Goal: Task Accomplishment & Management: Complete application form

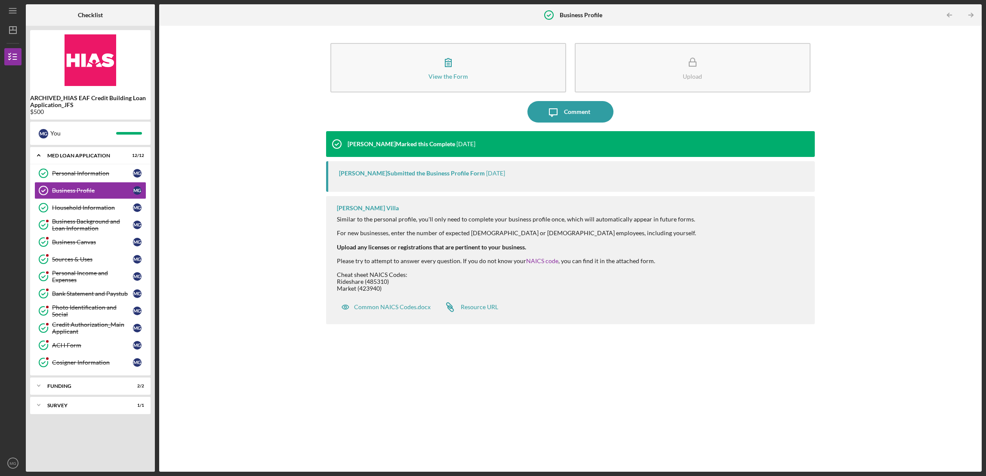
click at [548, 14] on icon "Business Profile" at bounding box center [549, 15] width 22 height 22
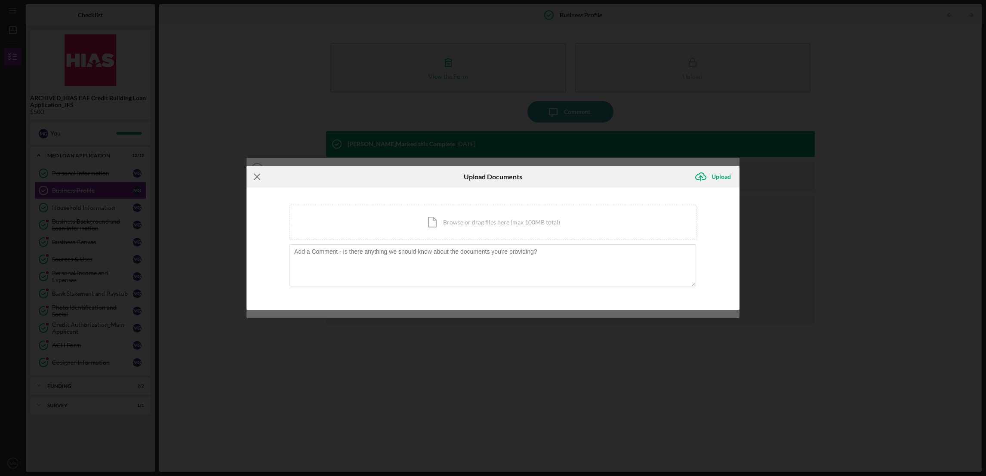
click at [254, 175] on icon "Icon/Menu Close" at bounding box center [257, 177] width 22 height 22
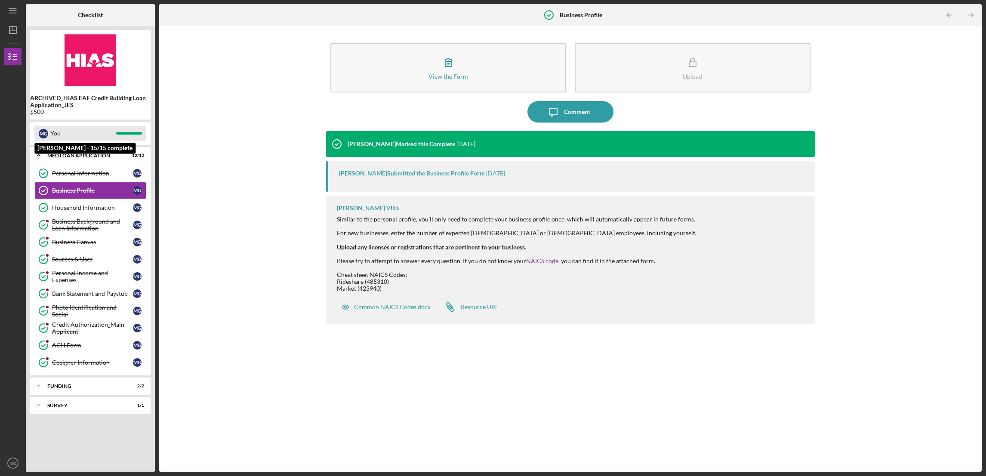
click at [42, 132] on div "M G" at bounding box center [43, 133] width 9 height 9
click at [42, 133] on div "M G" at bounding box center [43, 133] width 9 height 9
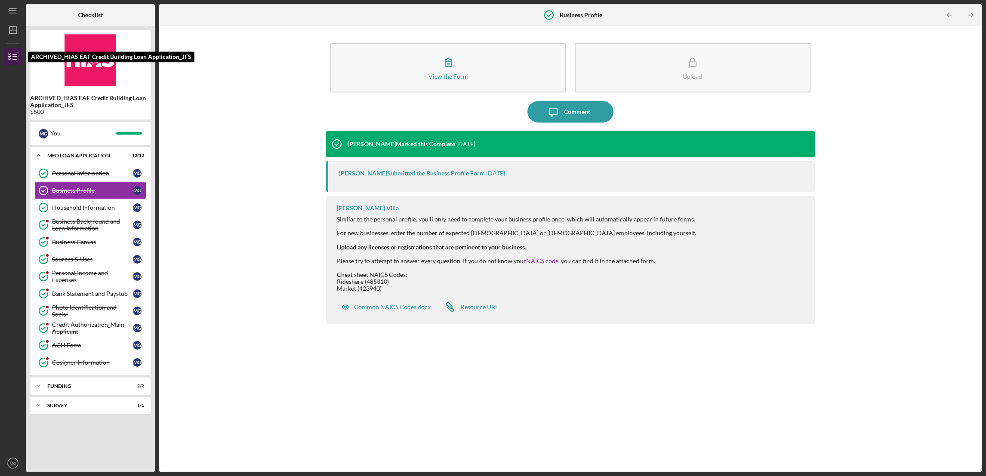
click at [13, 59] on line "button" at bounding box center [15, 59] width 4 height 0
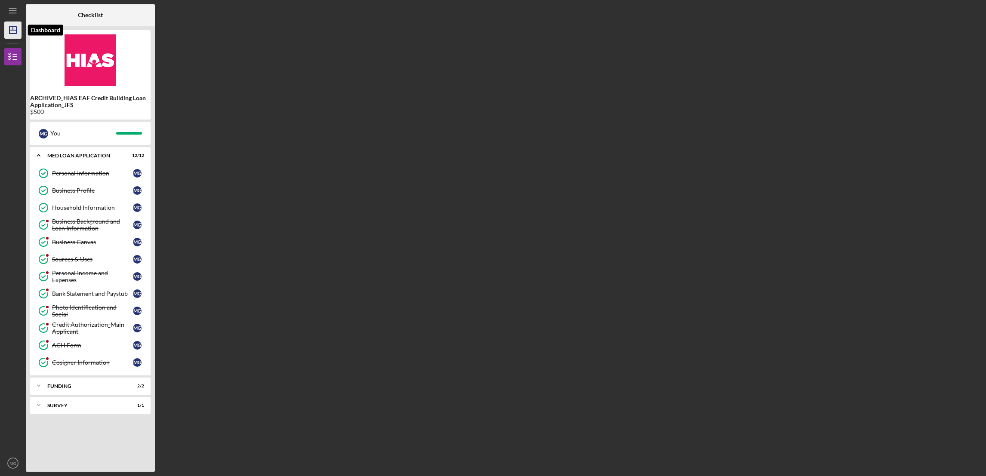
click at [11, 34] on icon "Icon/Dashboard" at bounding box center [13, 30] width 22 height 22
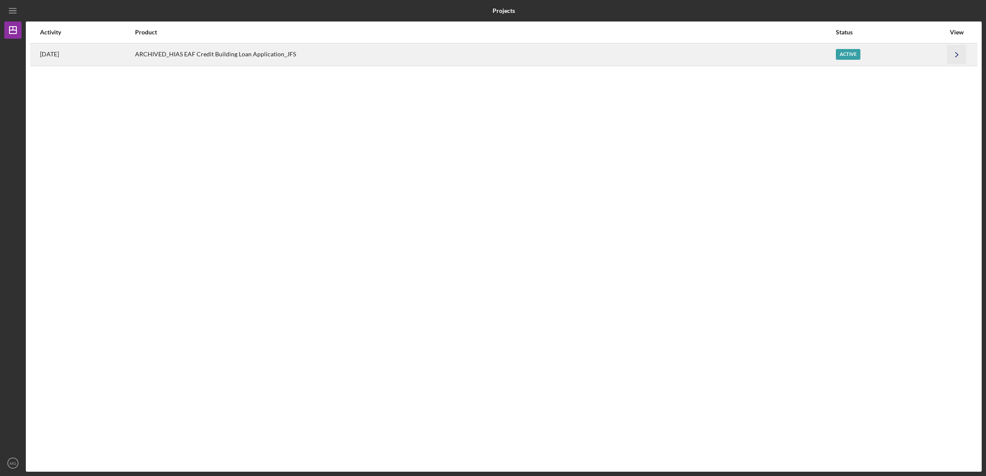
click at [957, 59] on icon "Icon/Navigate" at bounding box center [956, 54] width 19 height 19
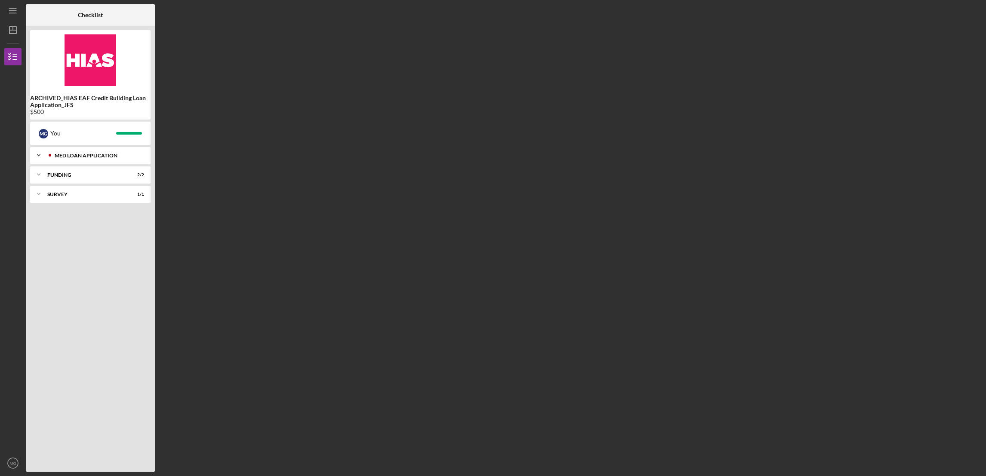
click at [71, 153] on div "MED Loan Application" at bounding box center [97, 155] width 85 height 5
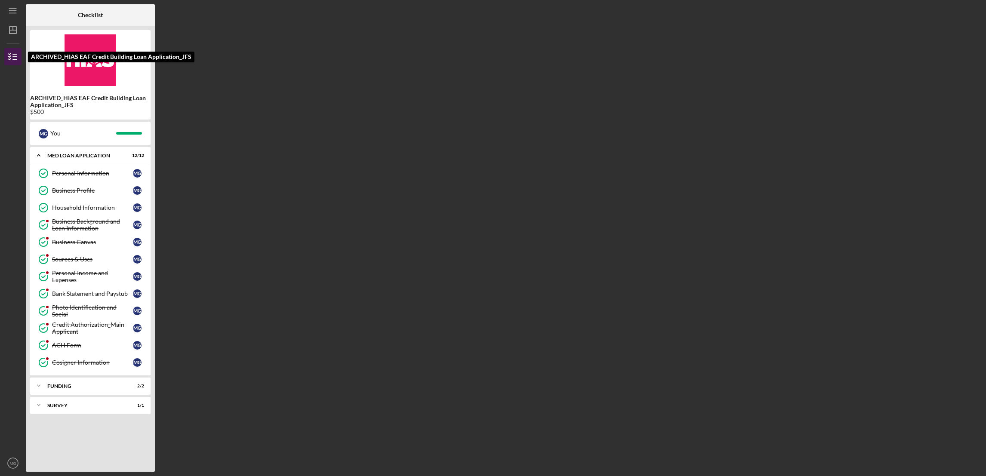
click at [15, 53] on icon "button" at bounding box center [13, 57] width 22 height 22
click at [9, 34] on icon "Icon/Dashboard" at bounding box center [13, 30] width 22 height 22
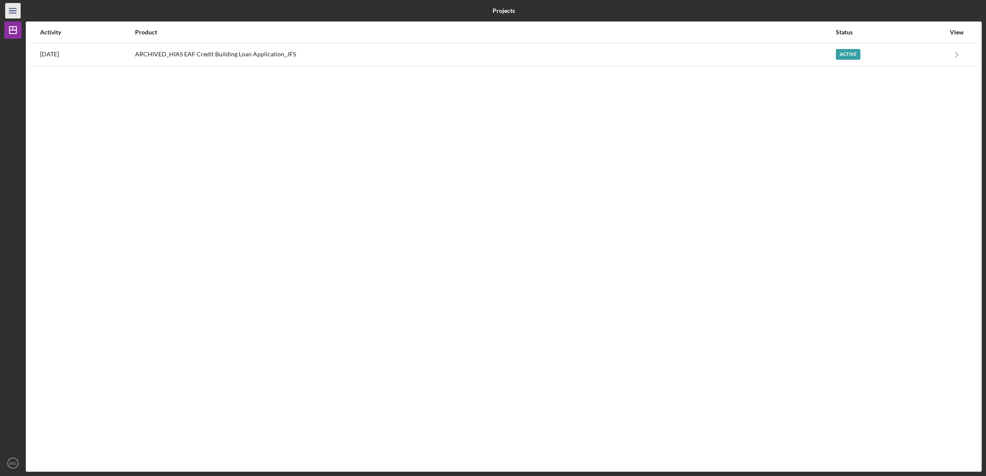
click at [8, 8] on icon "Icon/Menu" at bounding box center [12, 10] width 19 height 19
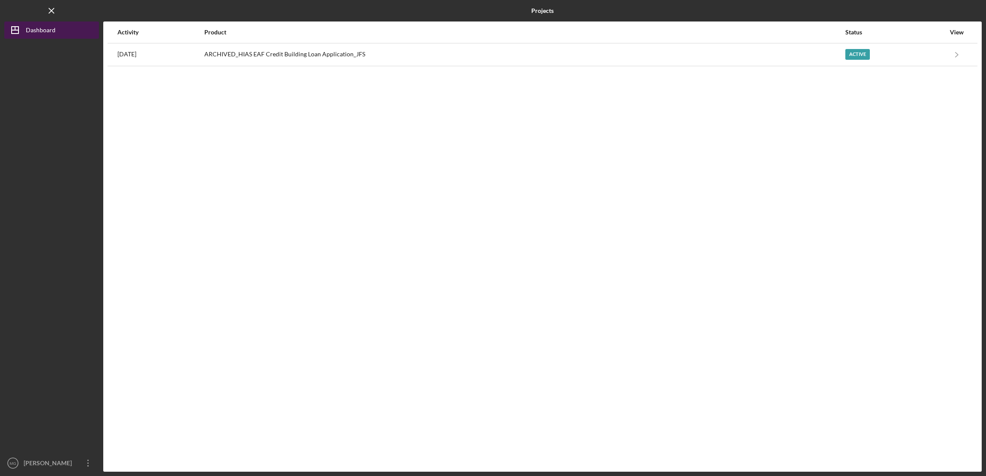
click at [17, 31] on icon "Icon/Dashboard" at bounding box center [15, 30] width 22 height 22
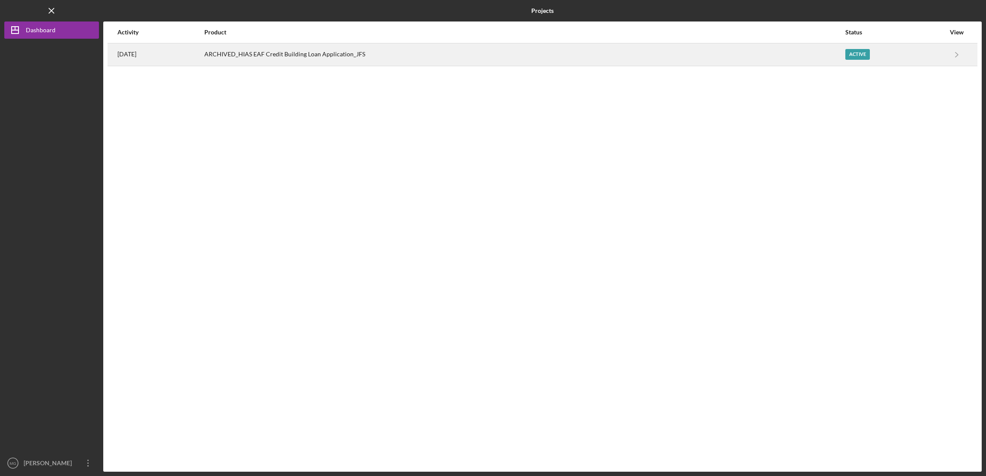
click at [370, 49] on div "ARCHIVED_HIAS EAF Credit Building Loan Application_JFS" at bounding box center [524, 55] width 640 height 22
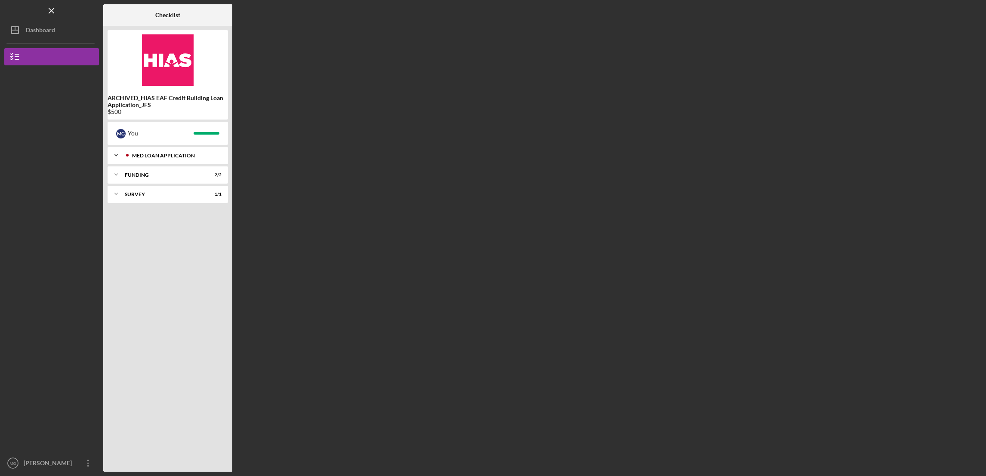
click at [151, 157] on div "MED Loan Application" at bounding box center [174, 155] width 85 height 5
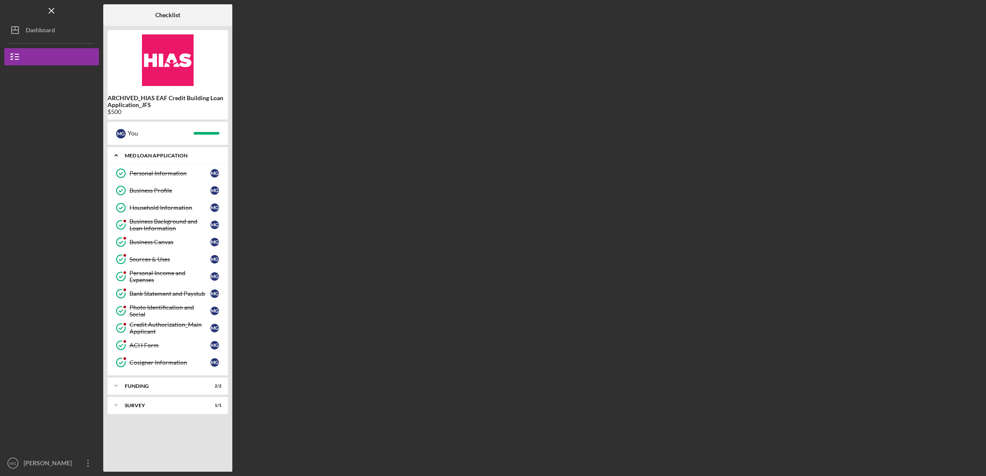
click at [152, 156] on div "MED Loan Application" at bounding box center [171, 155] width 92 height 5
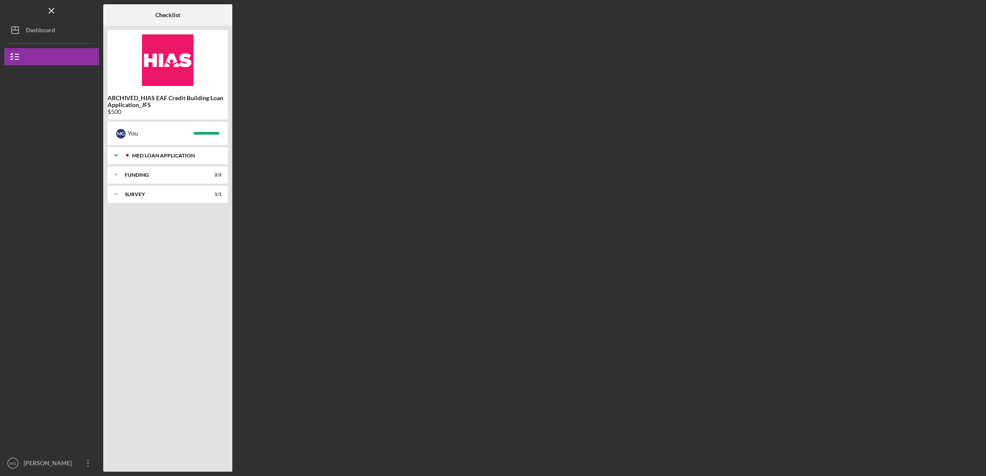
click at [152, 156] on div "MED Loan Application" at bounding box center [174, 155] width 85 height 5
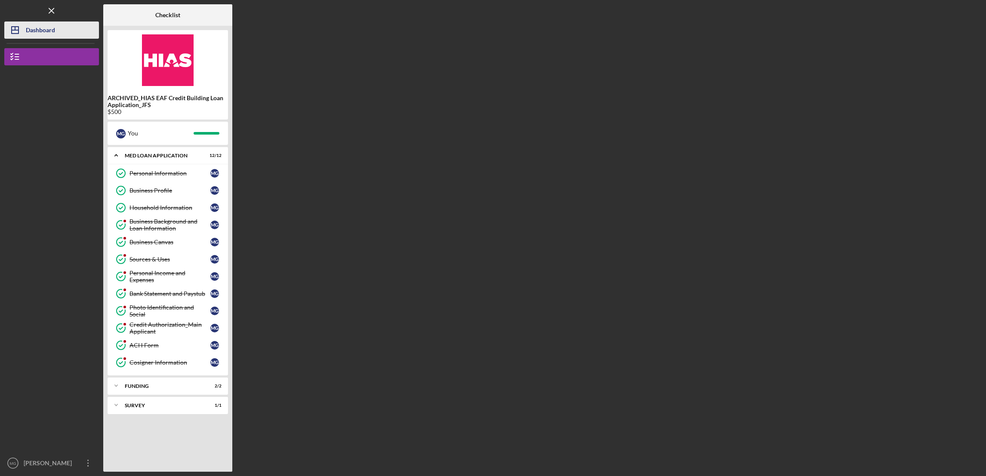
click at [31, 32] on div "Dashboard" at bounding box center [40, 31] width 29 height 19
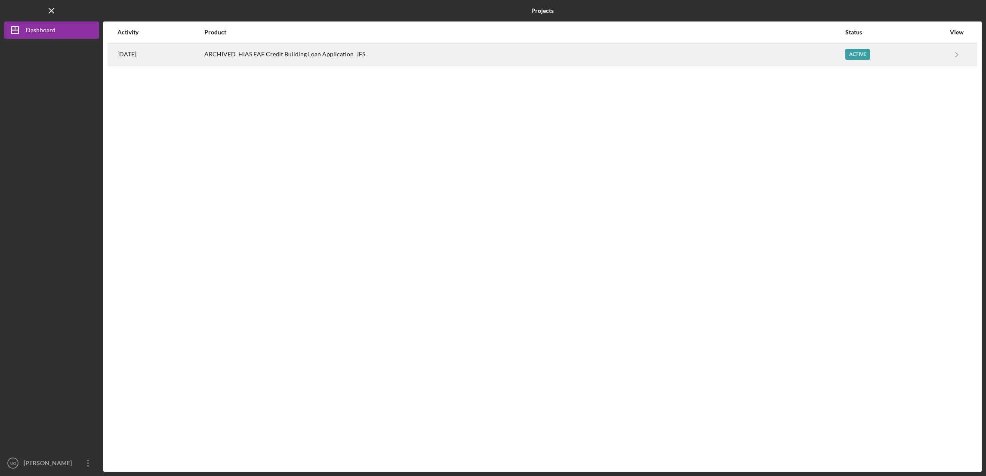
click at [314, 55] on div "ARCHIVED_HIAS EAF Credit Building Loan Application_JFS" at bounding box center [524, 55] width 640 height 22
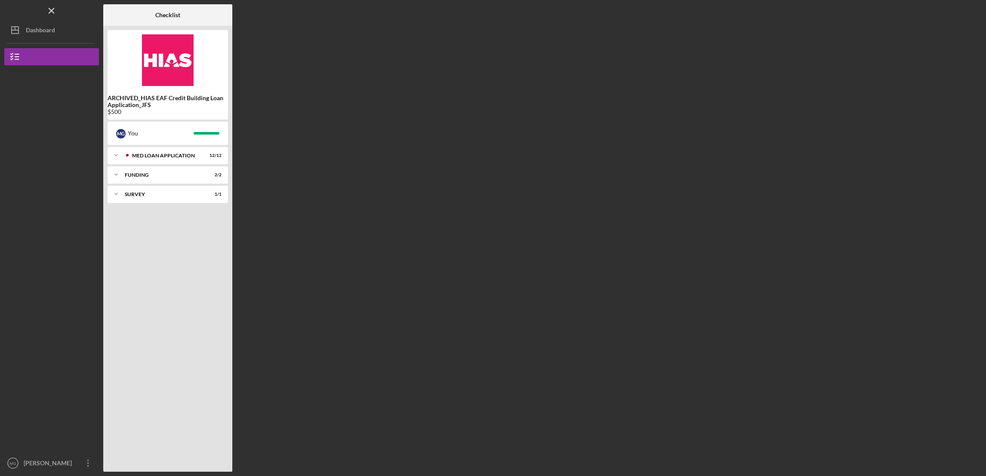
click at [146, 101] on b "ARCHIVED_HIAS EAF Credit Building Loan Application_JFS" at bounding box center [168, 102] width 120 height 14
click at [169, 153] on div "MED Loan Application" at bounding box center [174, 155] width 85 height 5
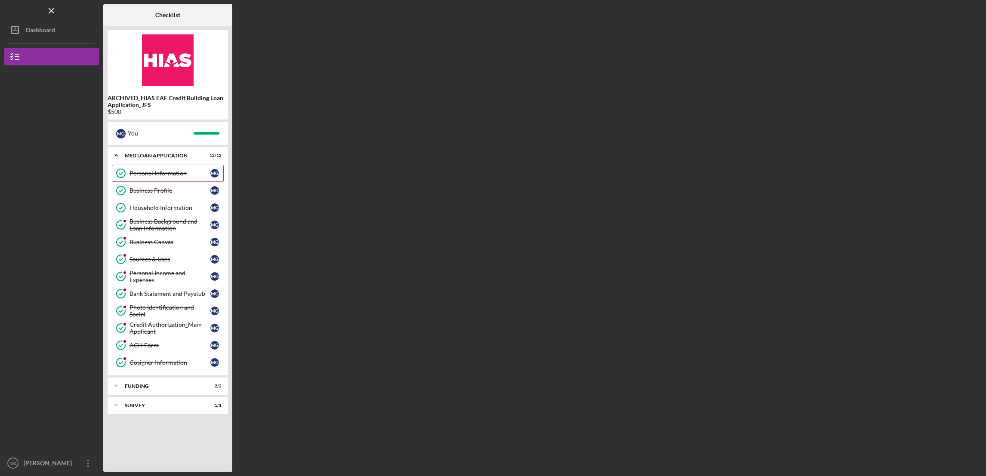
click at [173, 174] on div "Personal Information" at bounding box center [169, 173] width 81 height 7
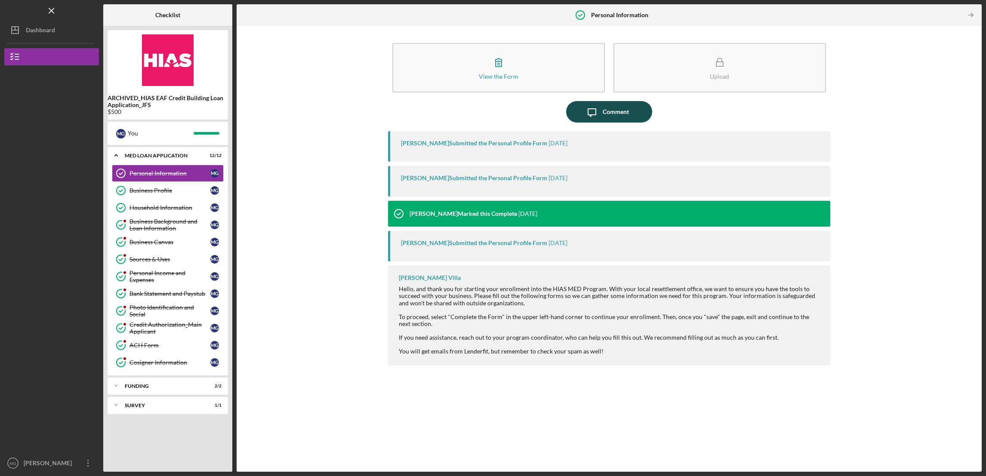
click at [614, 116] on div "Comment" at bounding box center [616, 112] width 26 height 22
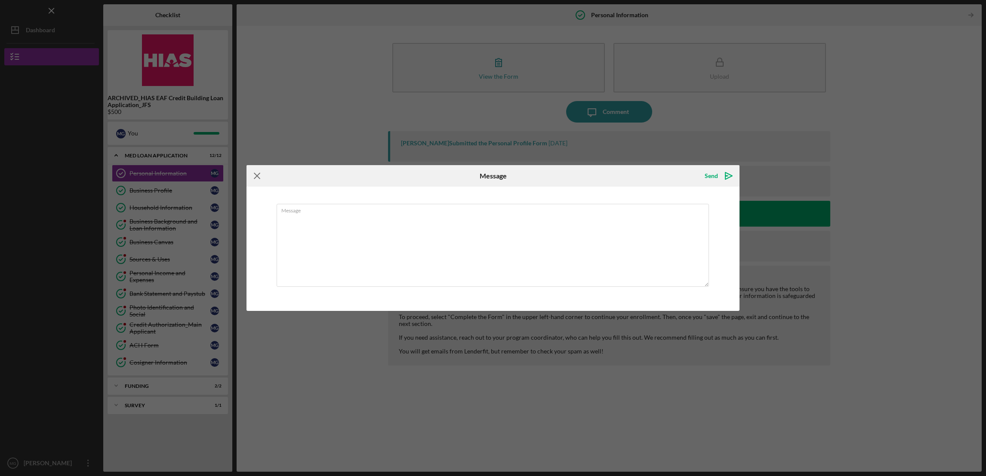
click at [257, 174] on icon "Icon/Menu Close" at bounding box center [257, 176] width 22 height 22
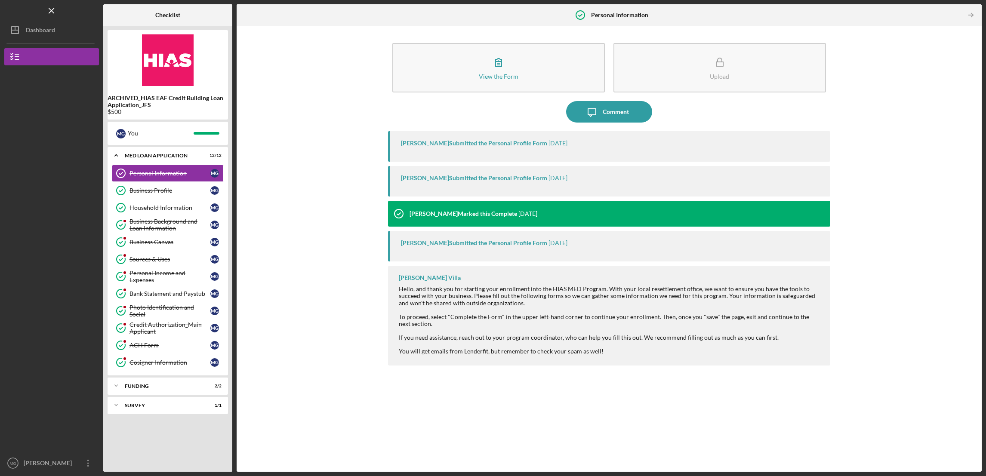
click at [128, 103] on b "ARCHIVED_HIAS EAF Credit Building Loan Application_JFS" at bounding box center [168, 102] width 120 height 14
drag, startPoint x: 128, startPoint y: 103, endPoint x: 288, endPoint y: 69, distance: 163.5
click at [288, 69] on div "View the Form Form Upload Icon/Message Comment [PERSON_NAME] Submitted the Pers…" at bounding box center [609, 248] width 736 height 437
click at [118, 157] on icon "Icon/Expander" at bounding box center [116, 155] width 17 height 17
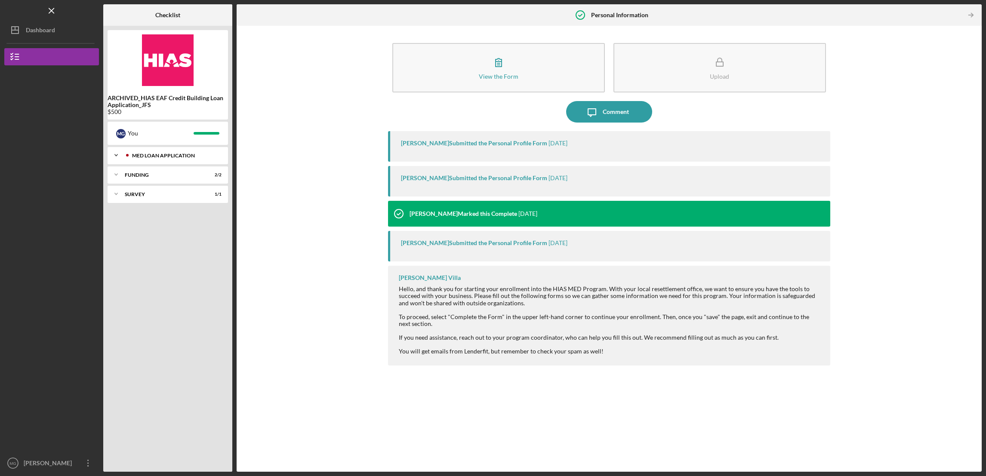
click at [118, 157] on icon "Icon/Expander" at bounding box center [116, 155] width 17 height 17
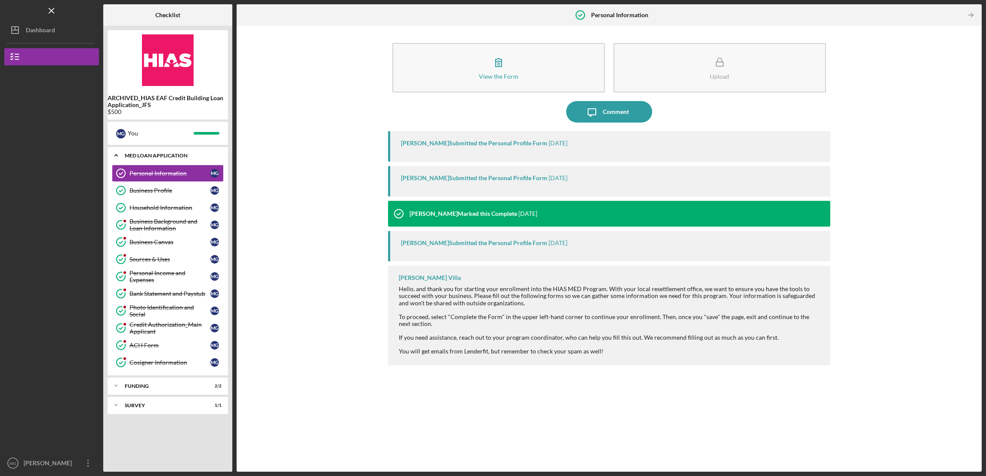
click at [118, 157] on icon "Icon/Expander" at bounding box center [116, 155] width 17 height 17
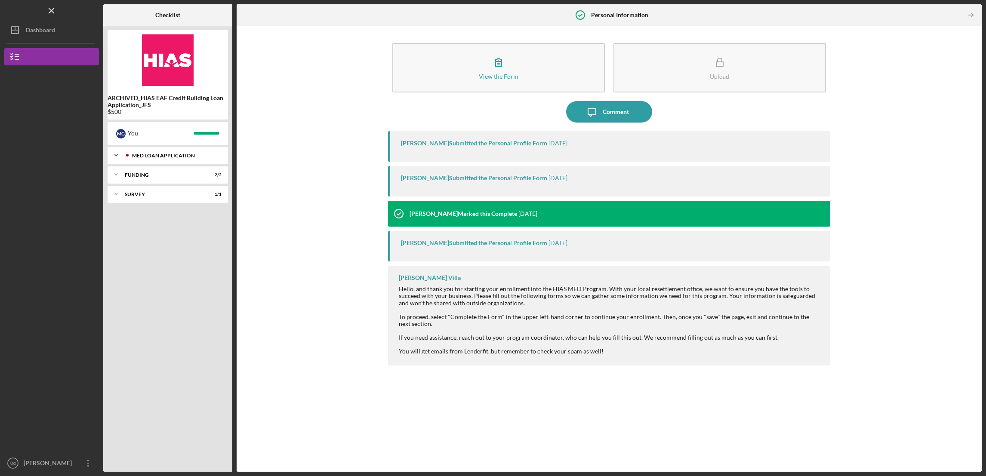
click at [118, 157] on icon "Icon/Expander" at bounding box center [116, 155] width 17 height 17
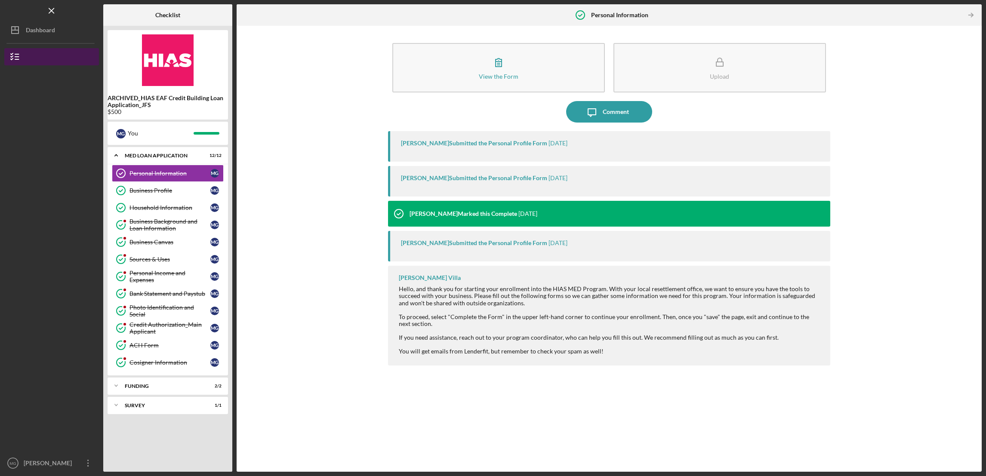
click at [15, 59] on line "button" at bounding box center [17, 59] width 4 height 0
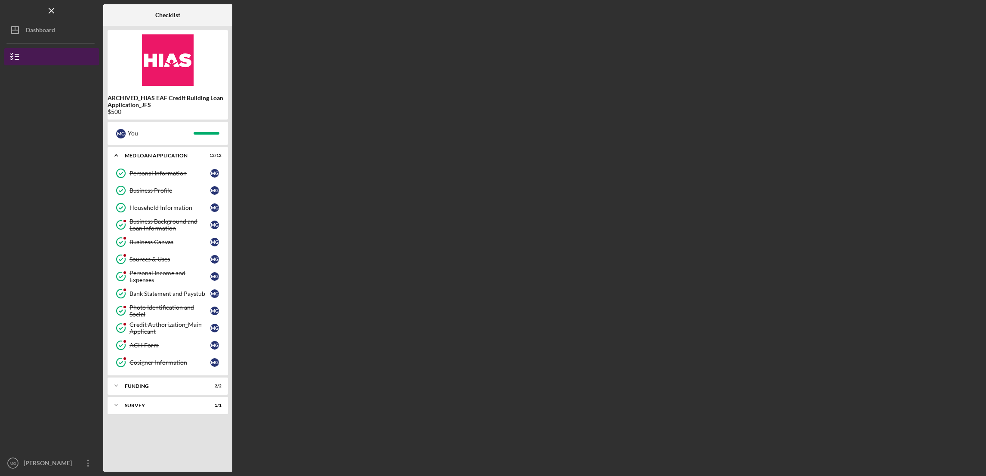
click at [15, 59] on line "button" at bounding box center [17, 59] width 4 height 0
click at [12, 33] on polygon "button" at bounding box center [15, 30] width 7 height 7
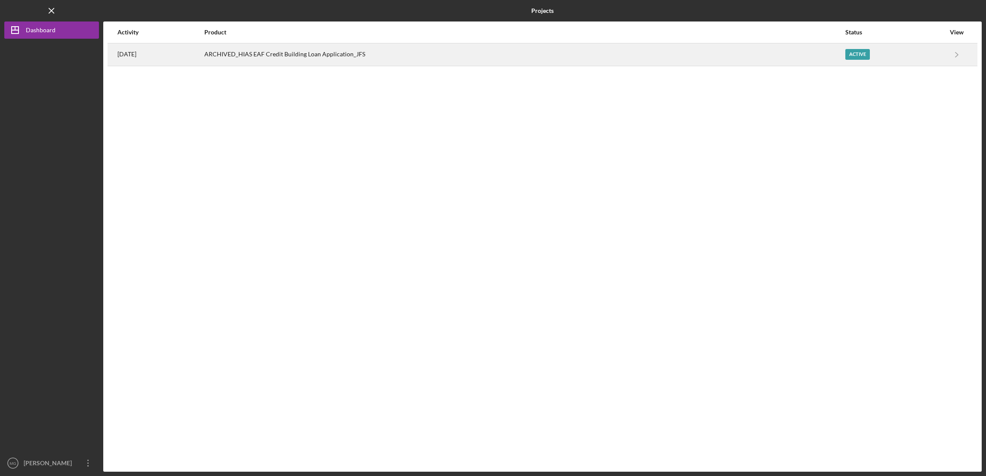
click at [860, 56] on div "Active" at bounding box center [857, 54] width 25 height 11
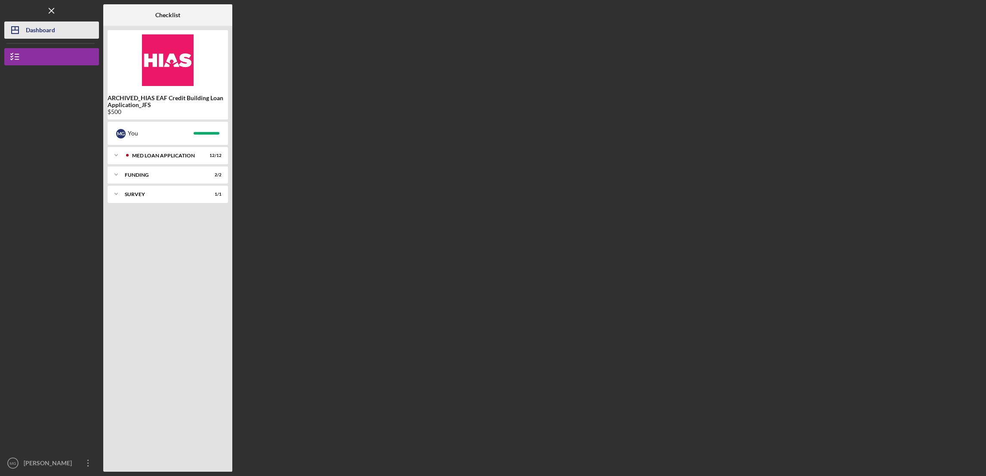
click at [14, 30] on line "button" at bounding box center [15, 30] width 7 height 0
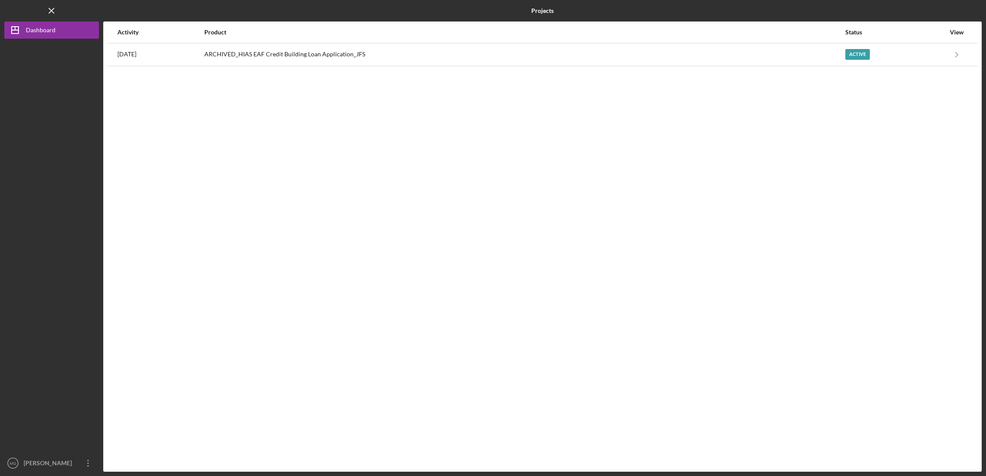
click at [955, 32] on div "View" at bounding box center [957, 32] width 22 height 7
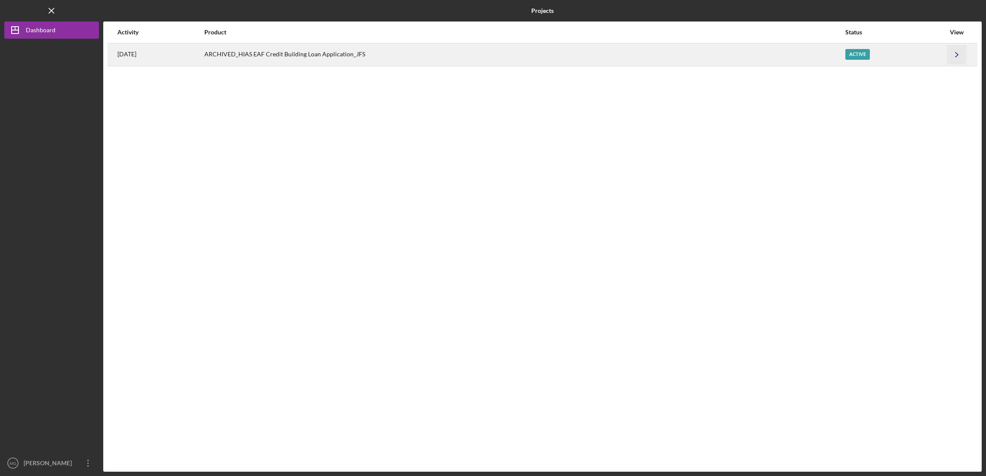
click at [959, 56] on icon "Icon/Navigate" at bounding box center [956, 54] width 19 height 19
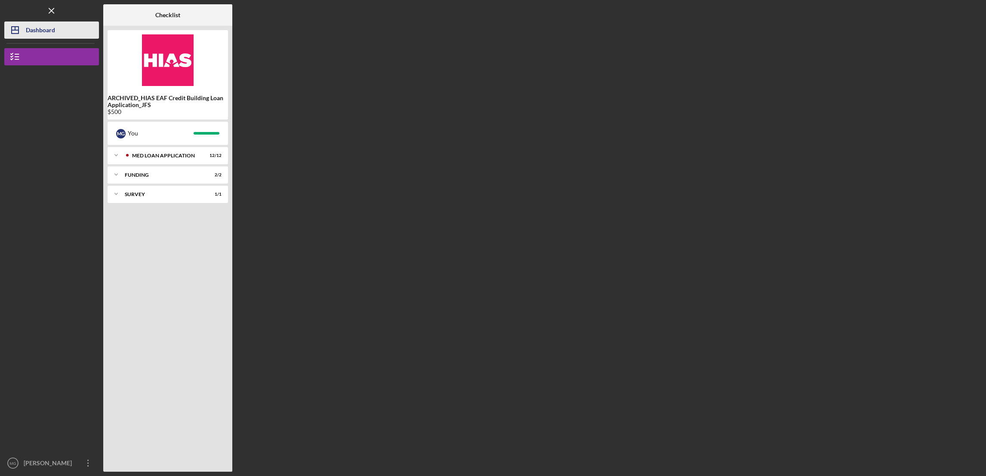
click at [38, 28] on div "Dashboard" at bounding box center [40, 31] width 29 height 19
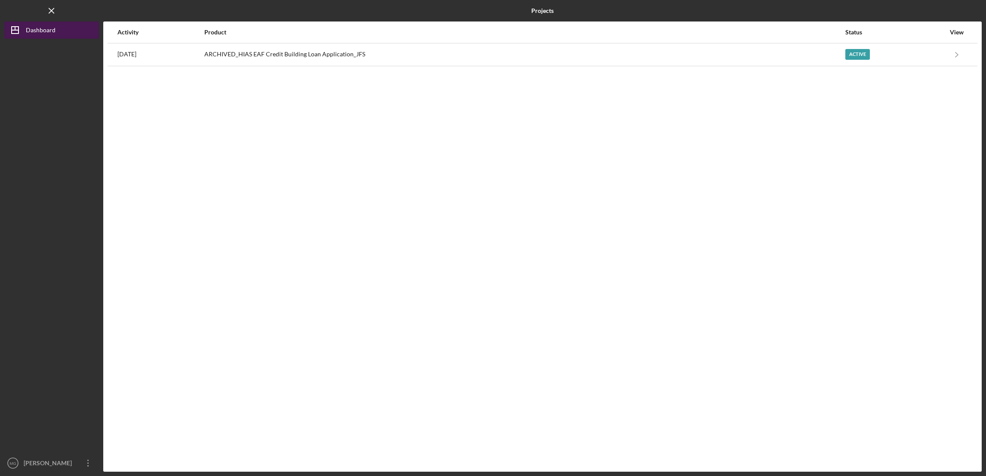
click at [35, 31] on div "Dashboard" at bounding box center [41, 31] width 30 height 19
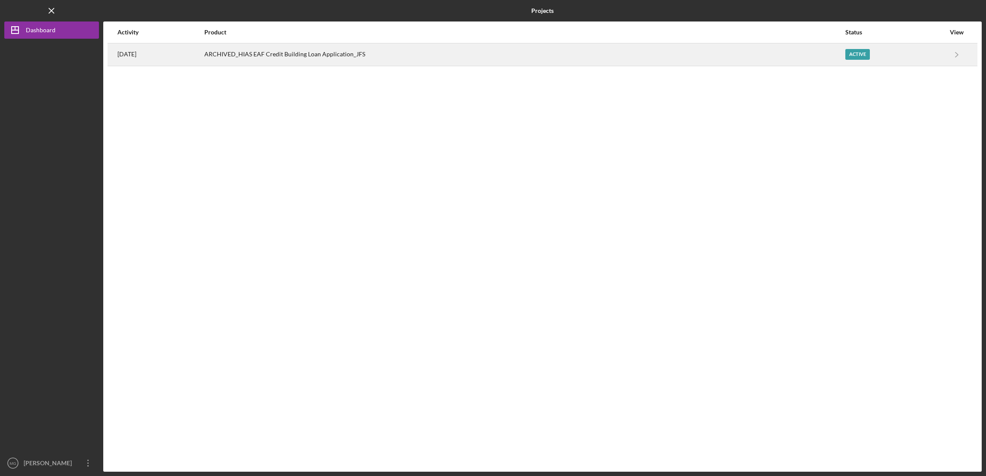
click at [370, 53] on div "ARCHIVED_HIAS EAF Credit Building Loan Application_JFS" at bounding box center [524, 55] width 640 height 22
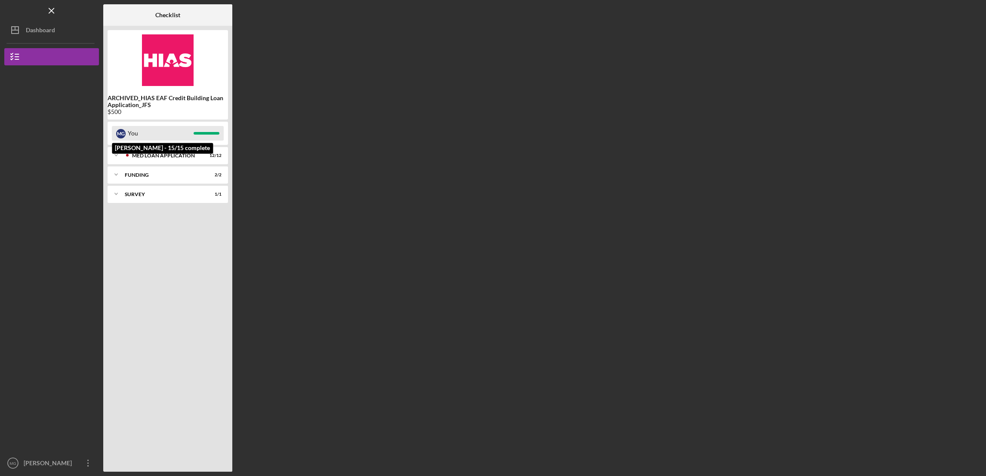
click at [203, 129] on div "M G You" at bounding box center [168, 133] width 112 height 15
click at [166, 157] on div "MED Loan Application" at bounding box center [174, 155] width 85 height 5
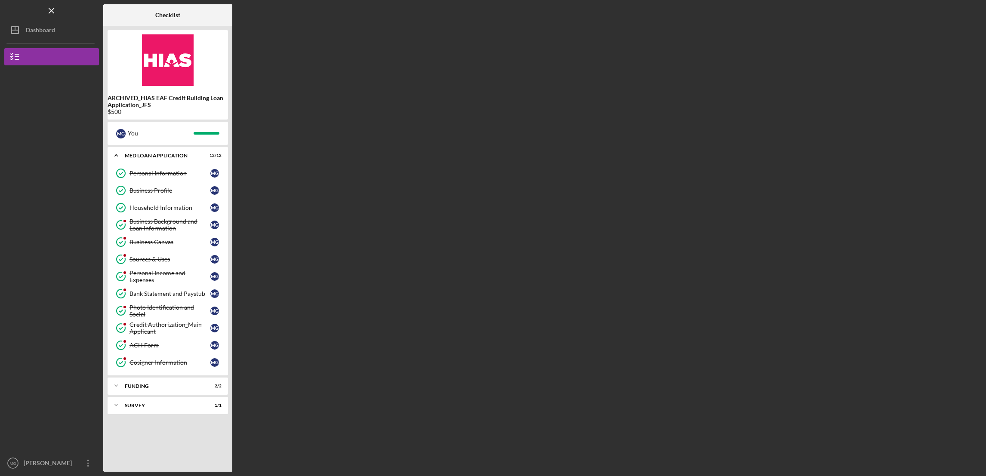
click at [155, 61] on img at bounding box center [168, 60] width 120 height 52
click at [163, 12] on b "Checklist" at bounding box center [167, 15] width 25 height 7
click at [154, 368] on link "Cosigner Information Cosigner Information M G" at bounding box center [168, 362] width 112 height 17
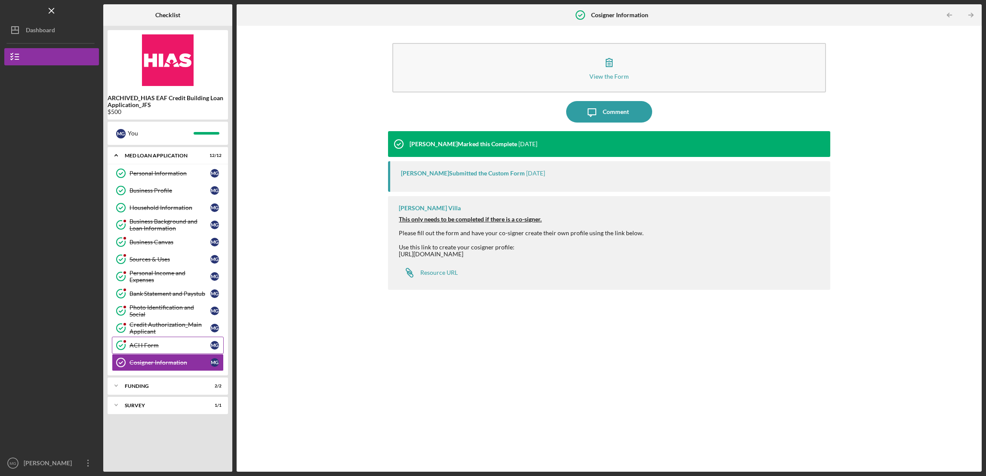
click at [142, 346] on div "ACH Form" at bounding box center [169, 345] width 81 height 7
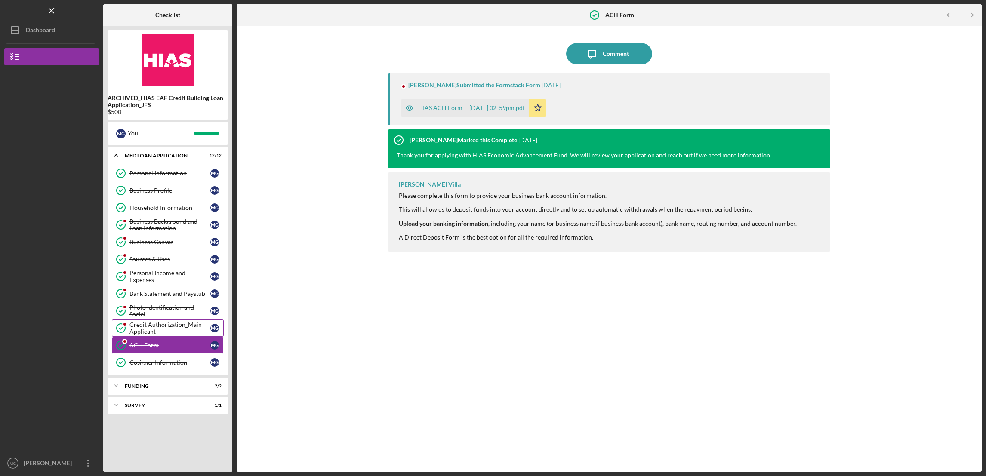
click at [136, 332] on div "Credit Authorization_Main Applicant" at bounding box center [169, 328] width 81 height 14
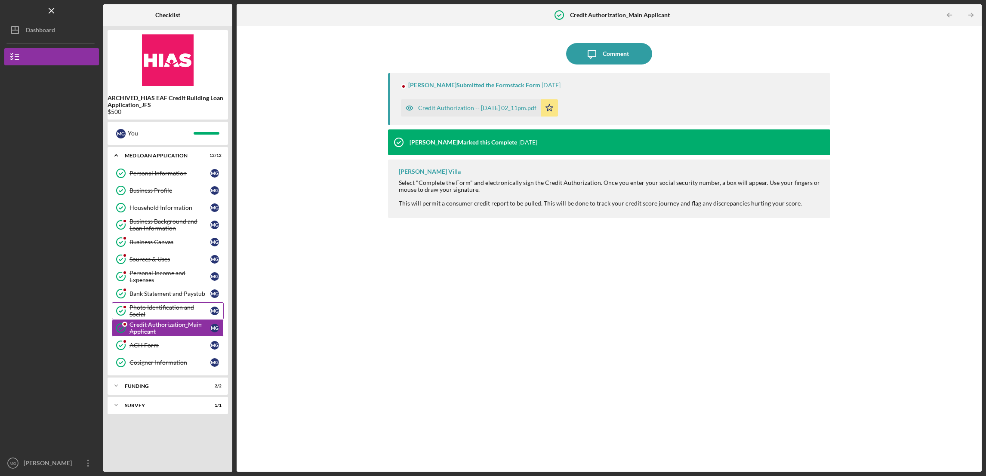
click at [140, 318] on link "Photo Identification and Social Photo Identification and Social M G" at bounding box center [168, 310] width 112 height 17
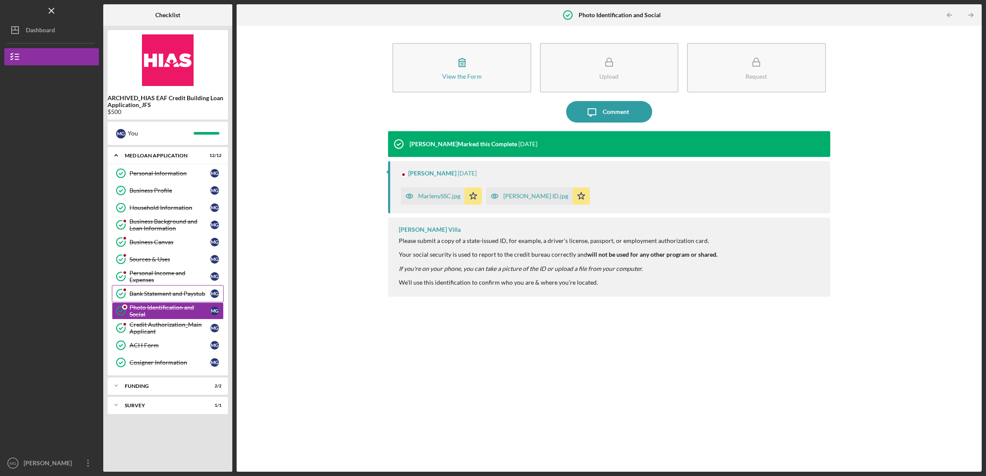
click at [147, 297] on div "Bank Statement and Paystub" at bounding box center [169, 293] width 81 height 7
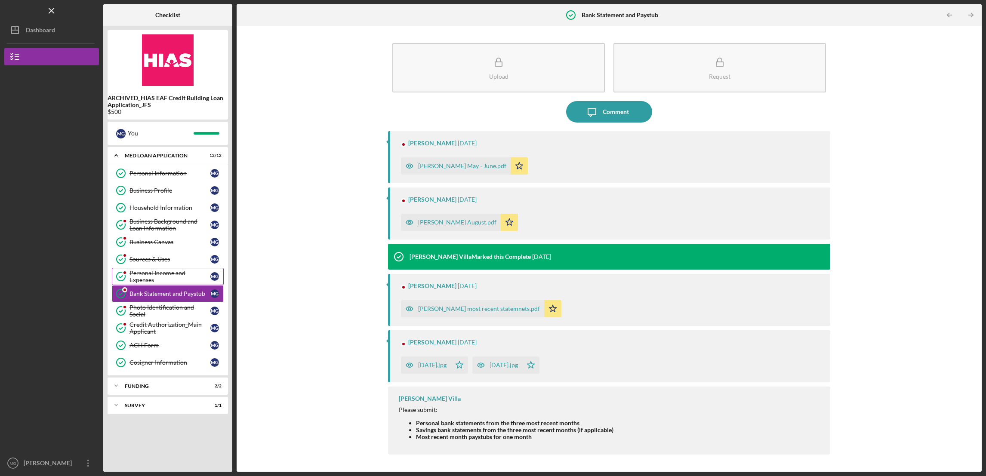
click at [149, 281] on div "Personal Income and Expenses" at bounding box center [169, 277] width 81 height 14
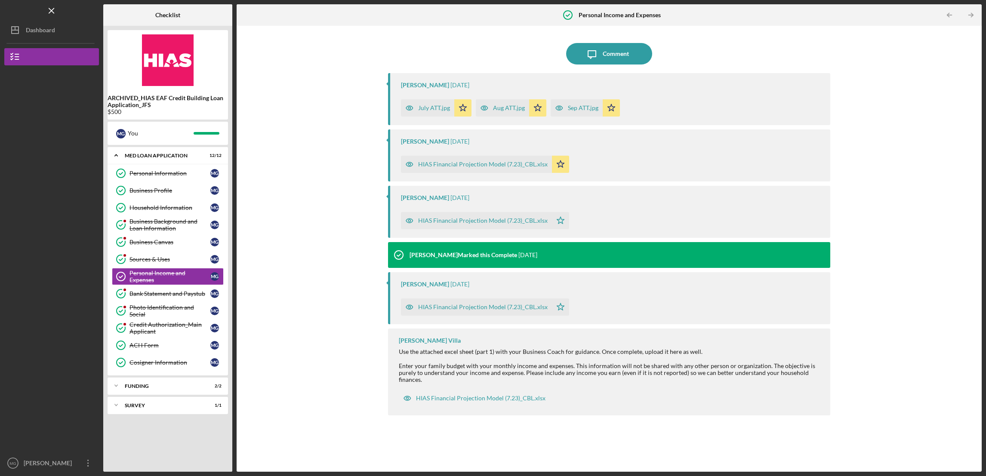
click at [466, 167] on div "HIAS Financial Projection Model (7.23)_CBL.xlsx" at bounding box center [482, 164] width 129 height 7
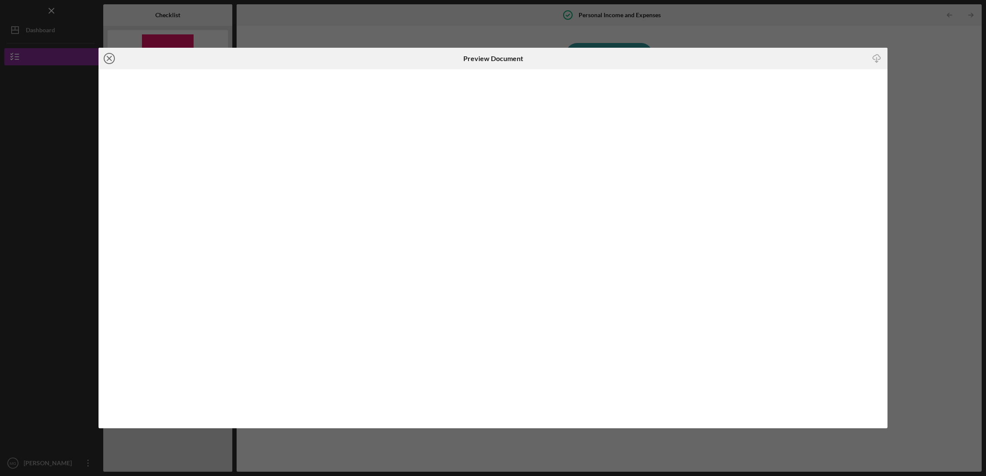
click at [109, 60] on icon "Icon/Close" at bounding box center [109, 59] width 22 height 22
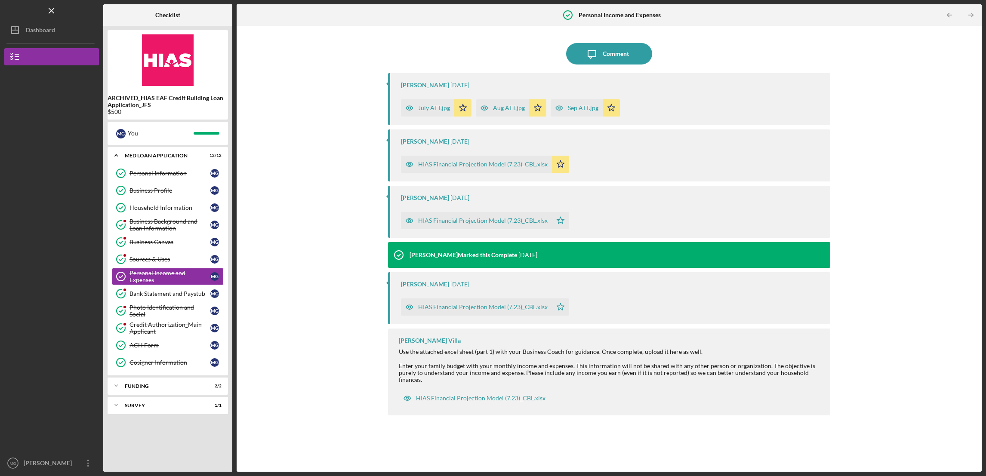
click at [469, 310] on div "HIAS Financial Projection Model (7.23)_CBL.xlsx" at bounding box center [482, 307] width 129 height 7
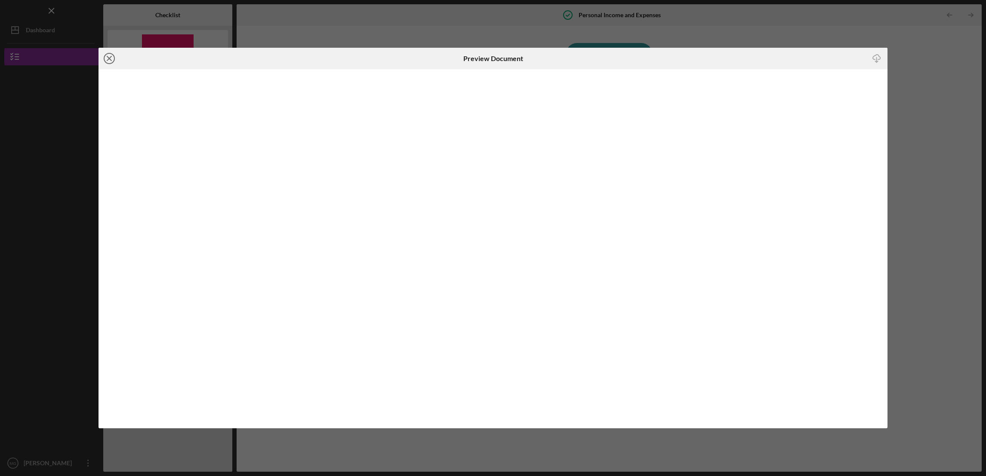
click at [109, 58] on line at bounding box center [109, 58] width 4 height 4
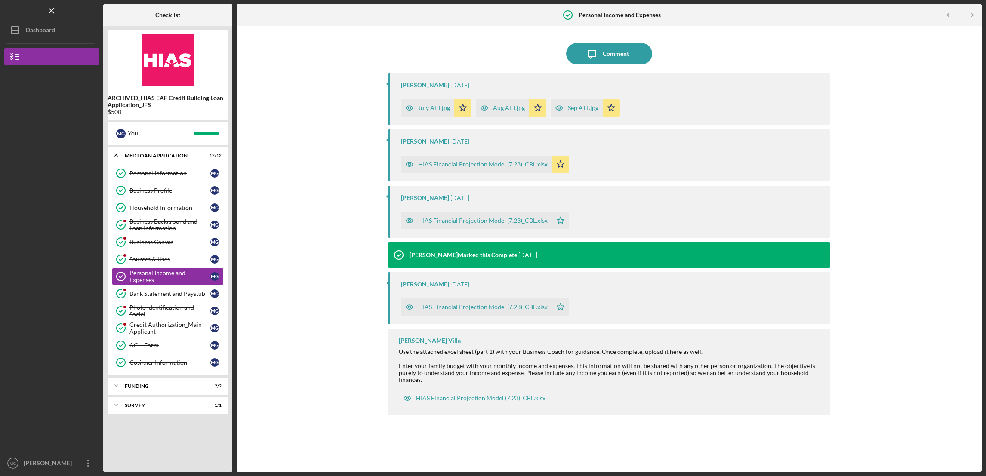
click at [463, 307] on div "HIAS Financial Projection Model (7.23)_CBL.xlsx" at bounding box center [482, 307] width 129 height 7
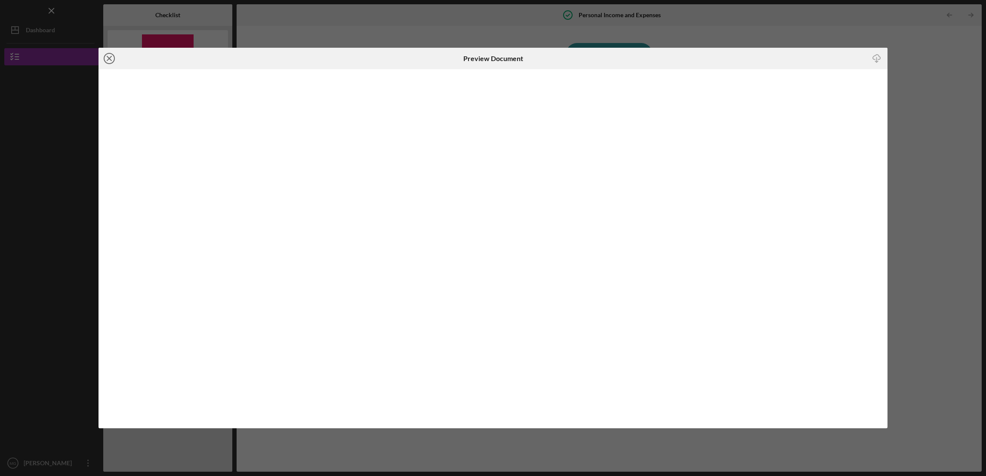
click at [105, 57] on icon "Icon/Close" at bounding box center [109, 59] width 22 height 22
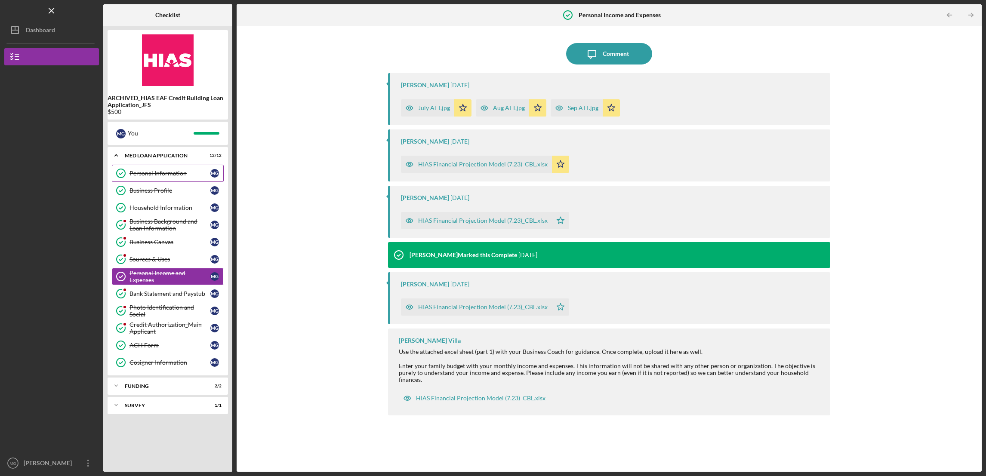
click at [162, 175] on div "Personal Information" at bounding box center [169, 173] width 81 height 7
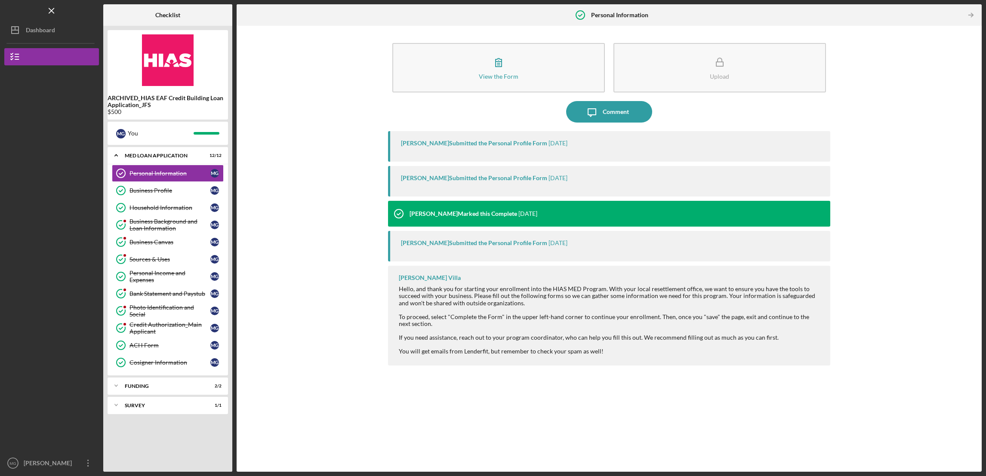
click at [440, 142] on div "[PERSON_NAME] Submitted the Personal Profile Form" at bounding box center [474, 143] width 146 height 7
click at [436, 247] on div "[PERSON_NAME] Submitted the Personal Profile Form [DATE]" at bounding box center [609, 246] width 442 height 31
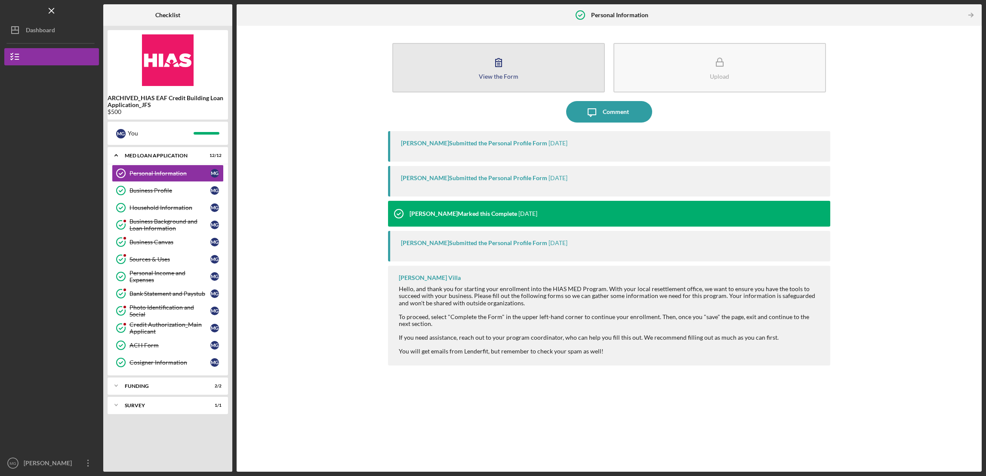
click at [487, 77] on div "View the Form" at bounding box center [499, 76] width 40 height 6
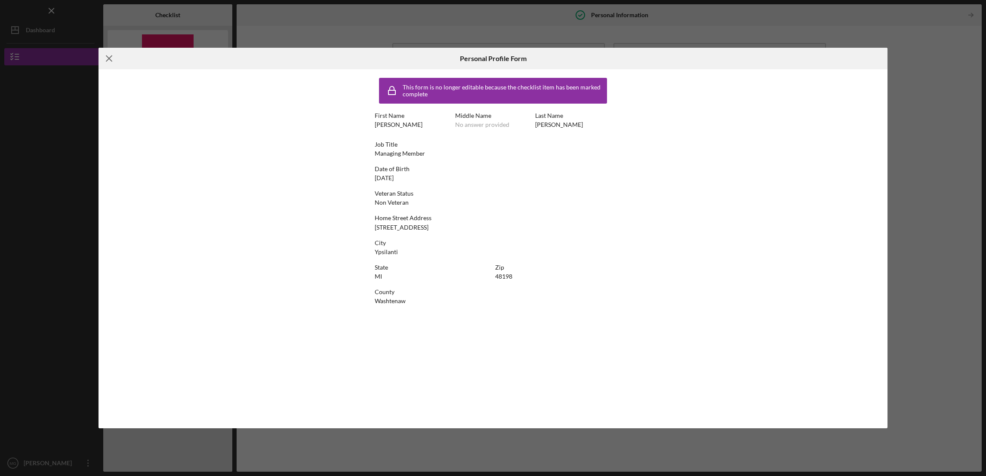
click at [105, 53] on icon "Icon/Menu Close" at bounding box center [109, 59] width 22 height 22
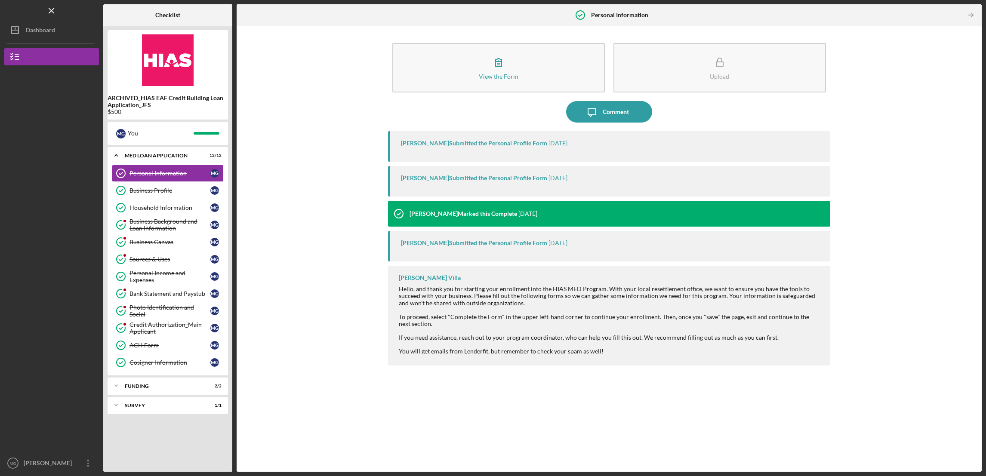
click at [901, 176] on div "View the Form Form Upload Icon/Message Comment [PERSON_NAME] Submitted the Pers…" at bounding box center [609, 248] width 736 height 437
click at [31, 34] on div "Dashboard" at bounding box center [40, 31] width 29 height 19
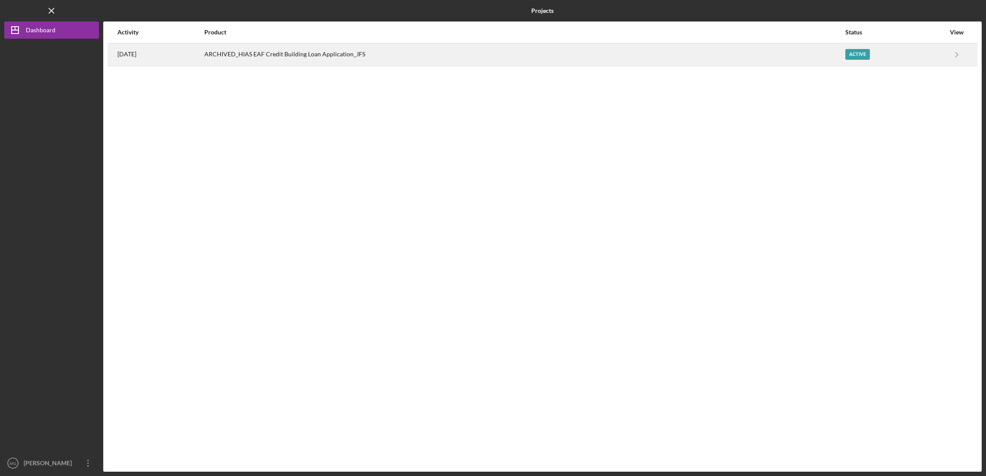
click at [291, 54] on div "ARCHIVED_HIAS EAF Credit Building Loan Application_JFS" at bounding box center [524, 55] width 640 height 22
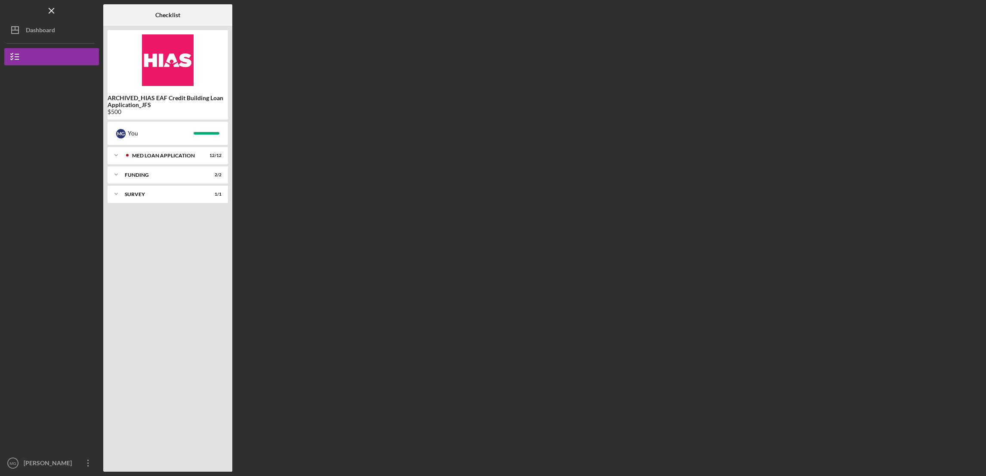
click at [133, 105] on b "ARCHIVED_HIAS EAF Credit Building Loan Application_JFS" at bounding box center [168, 102] width 120 height 14
click at [18, 55] on icon "button" at bounding box center [15, 57] width 22 height 22
click at [29, 31] on div "Dashboard" at bounding box center [40, 31] width 29 height 19
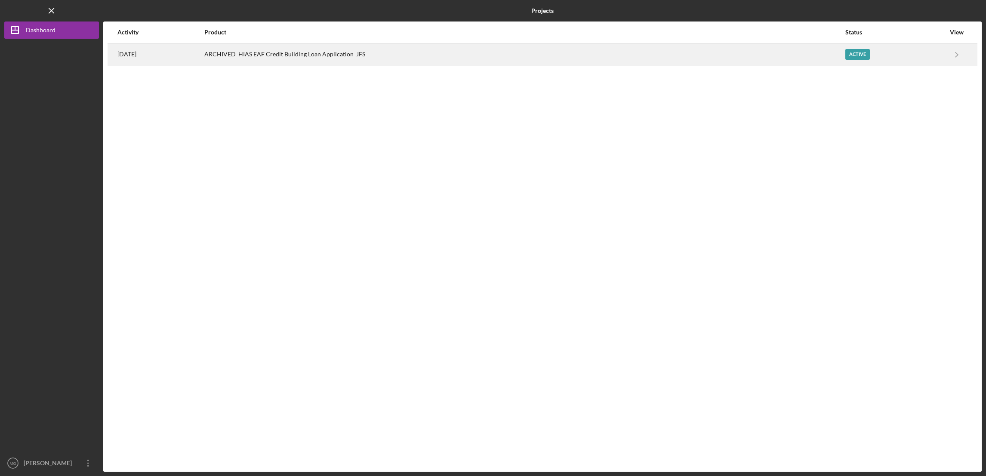
click at [870, 55] on div "Active" at bounding box center [857, 54] width 25 height 11
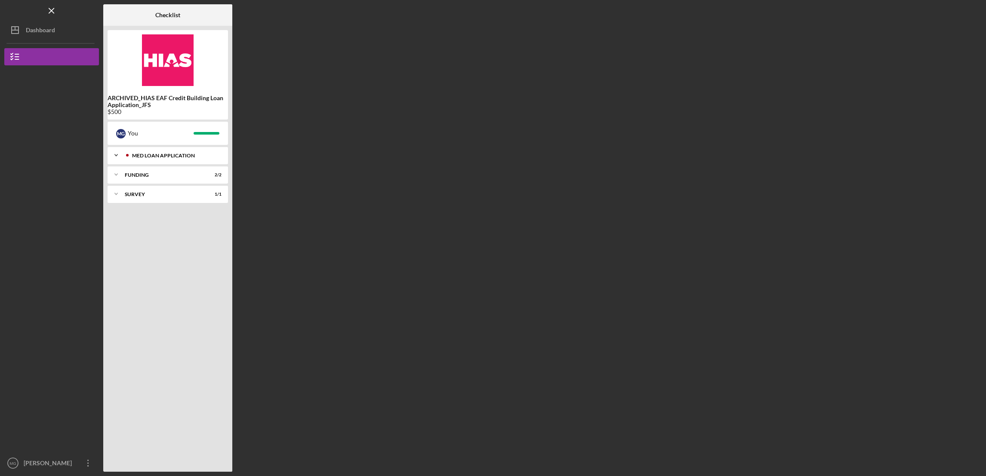
click at [158, 155] on div "MED Loan Application" at bounding box center [174, 155] width 85 height 5
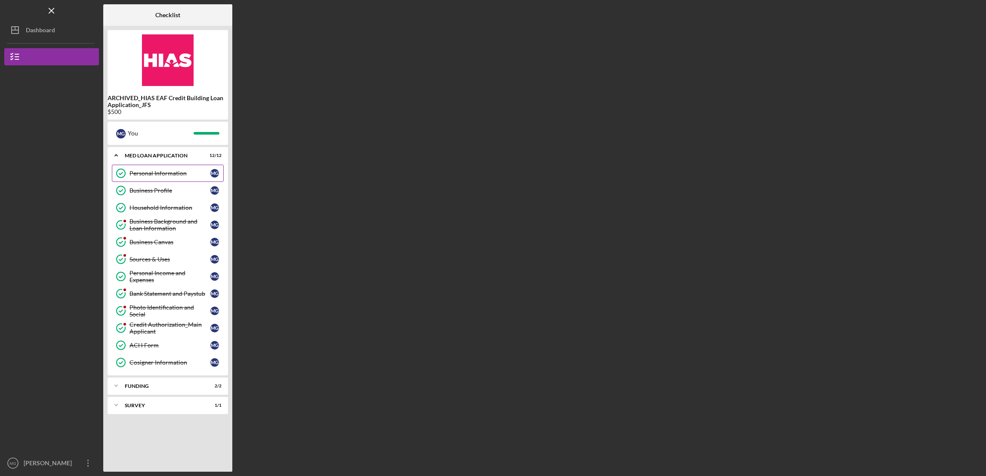
click at [148, 177] on link "Personal Information Personal Information M G" at bounding box center [168, 173] width 112 height 17
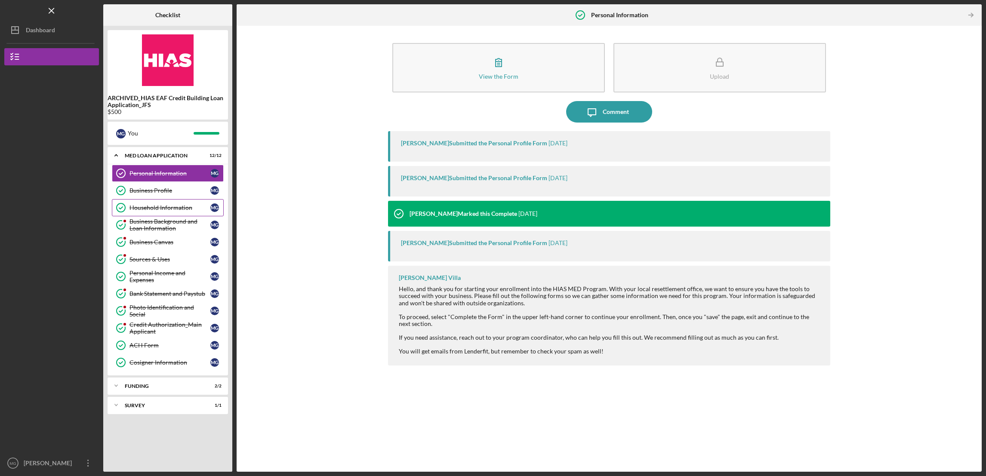
click at [151, 211] on div "Household Information" at bounding box center [169, 207] width 81 height 7
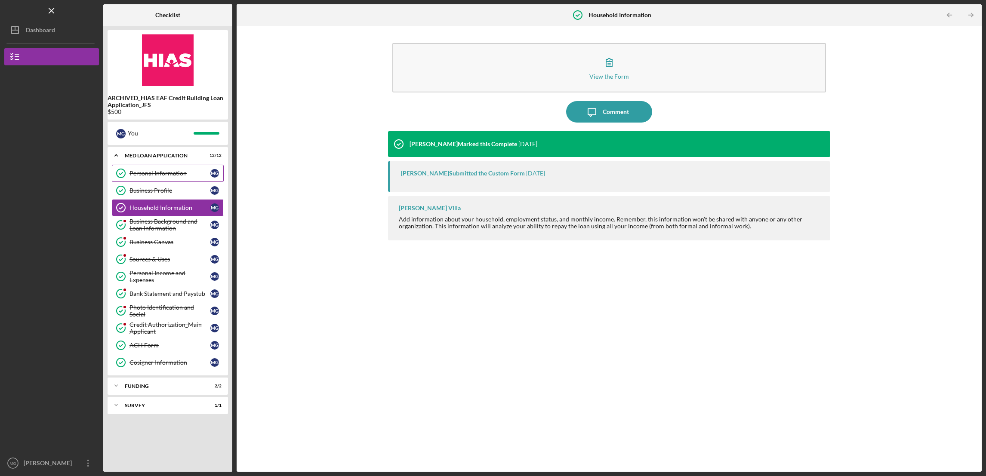
click at [146, 180] on link "Personal Information Personal Information M G" at bounding box center [168, 173] width 112 height 17
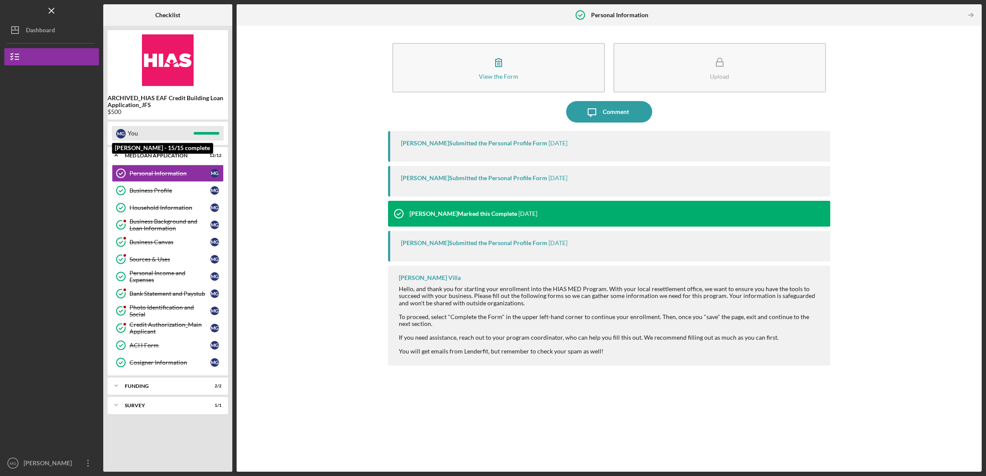
click at [123, 133] on div "M G" at bounding box center [120, 133] width 9 height 9
click at [207, 129] on div "M G You" at bounding box center [168, 133] width 112 height 15
click at [203, 100] on b "ARCHIVED_HIAS EAF Credit Building Loan Application_JFS" at bounding box center [168, 102] width 120 height 14
click at [160, 74] on img at bounding box center [168, 60] width 120 height 52
click at [166, 14] on b "Checklist" at bounding box center [167, 15] width 25 height 7
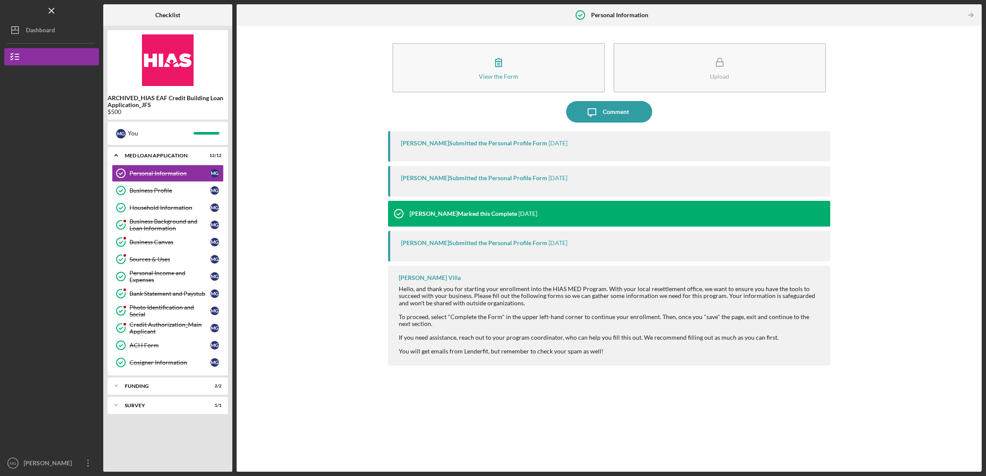
click at [623, 15] on b "Personal Information" at bounding box center [619, 15] width 57 height 7
click at [971, 11] on icon "Icon/Table Pagination Arrow" at bounding box center [970, 15] width 19 height 19
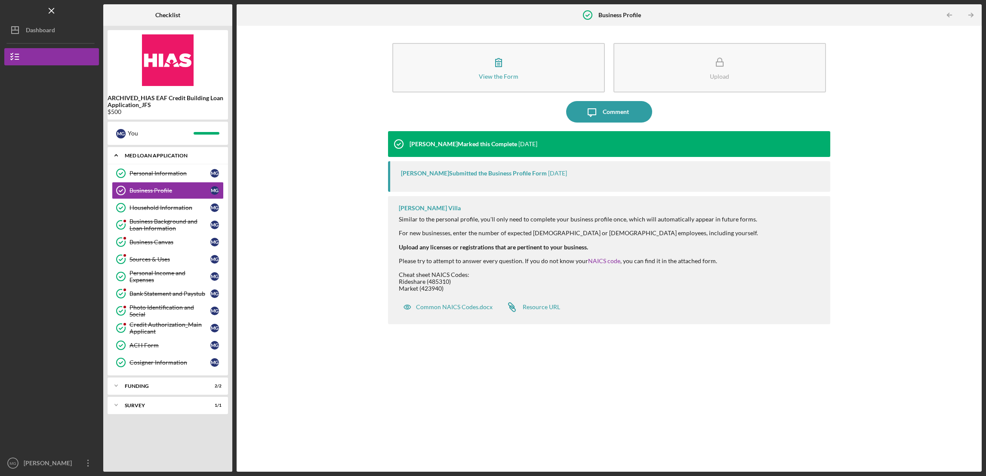
click at [115, 154] on icon "Icon/Expander" at bounding box center [116, 155] width 17 height 17
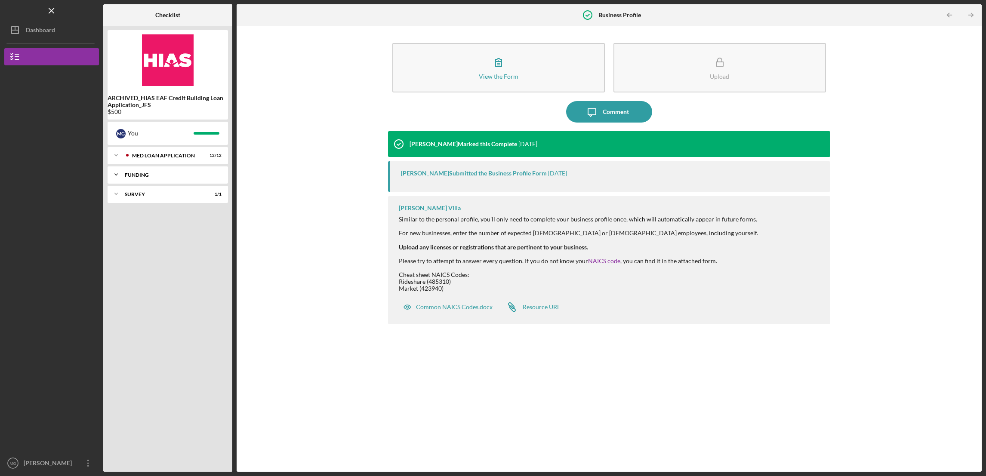
click at [113, 172] on icon "Icon/Expander" at bounding box center [116, 174] width 17 height 17
click at [115, 175] on polyline at bounding box center [116, 175] width 3 height 2
click at [117, 194] on icon "Icon/Expander" at bounding box center [116, 193] width 17 height 17
click at [113, 157] on icon "Icon/Expander" at bounding box center [116, 155] width 17 height 17
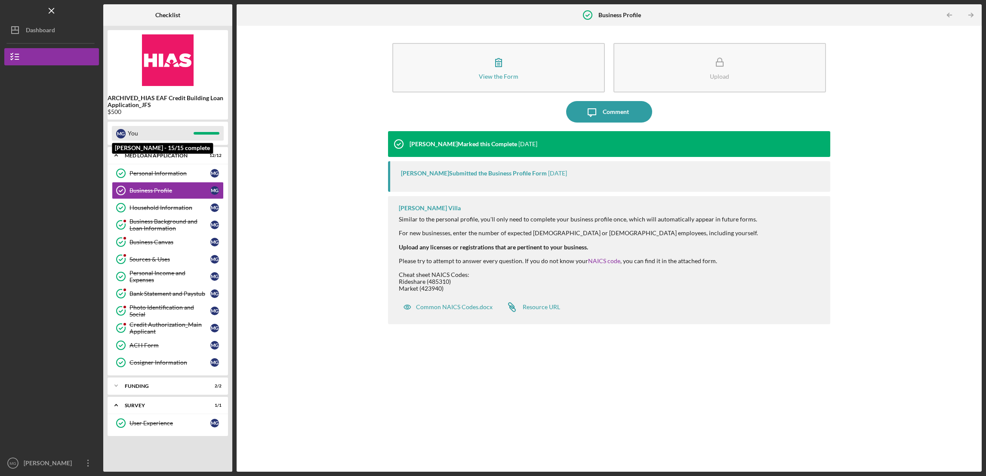
click at [204, 130] on div "M G You" at bounding box center [168, 133] width 112 height 15
click at [128, 106] on b "ARCHIVED_HIAS EAF Credit Building Loan Application_JFS" at bounding box center [168, 102] width 120 height 14
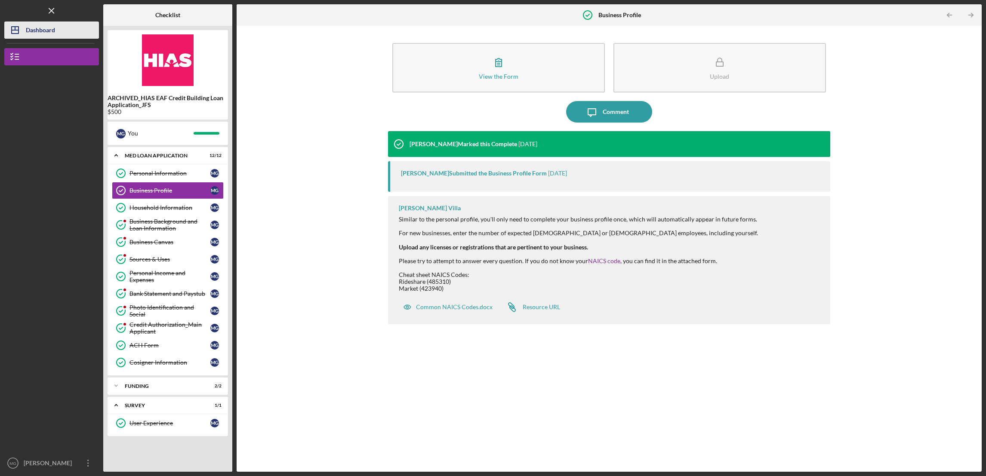
click at [31, 32] on div "Dashboard" at bounding box center [40, 31] width 29 height 19
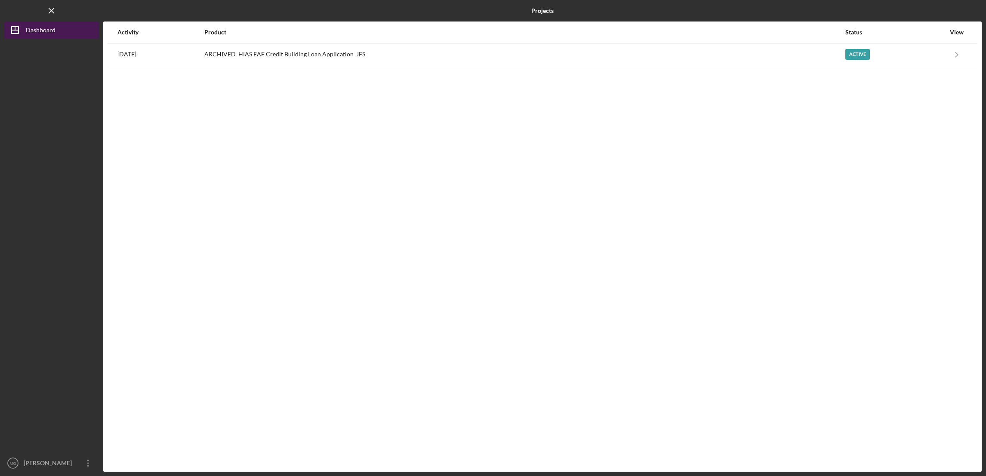
click at [31, 32] on div "Dashboard" at bounding box center [41, 31] width 30 height 19
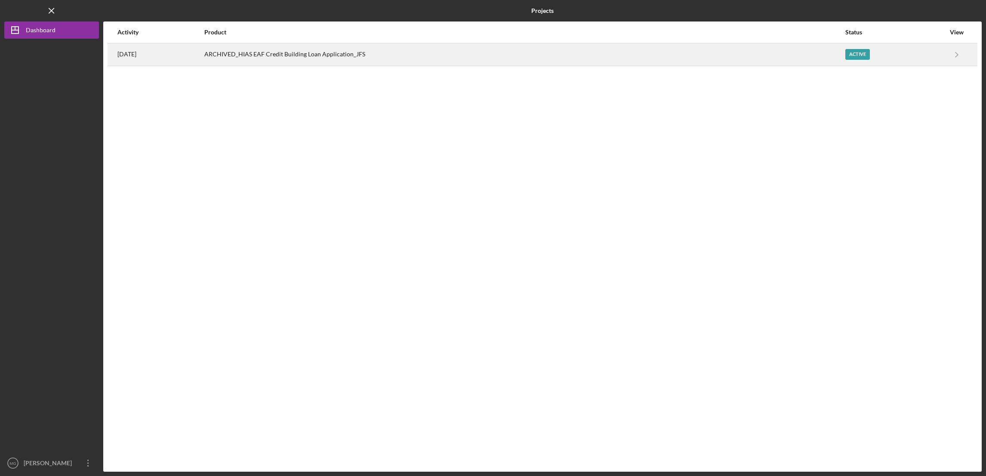
click at [136, 57] on time "[DATE]" at bounding box center [126, 54] width 19 height 7
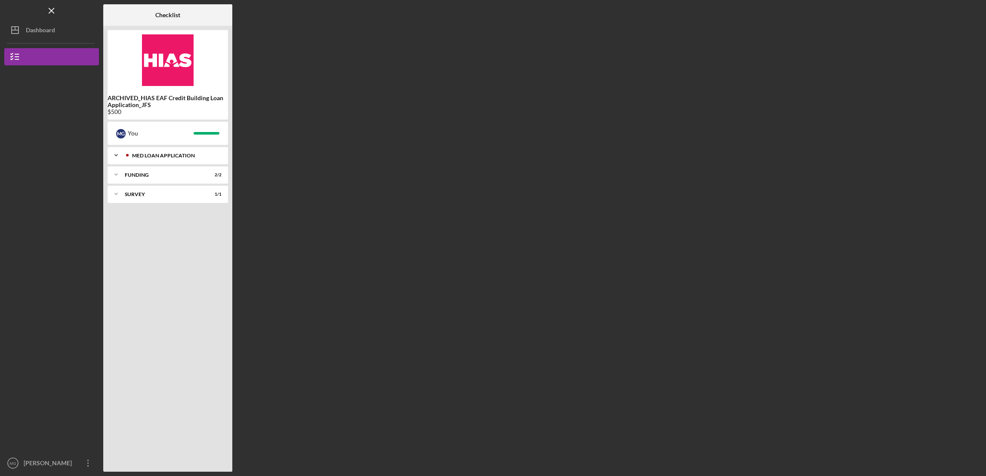
click at [156, 155] on div "MED Loan Application" at bounding box center [174, 155] width 85 height 5
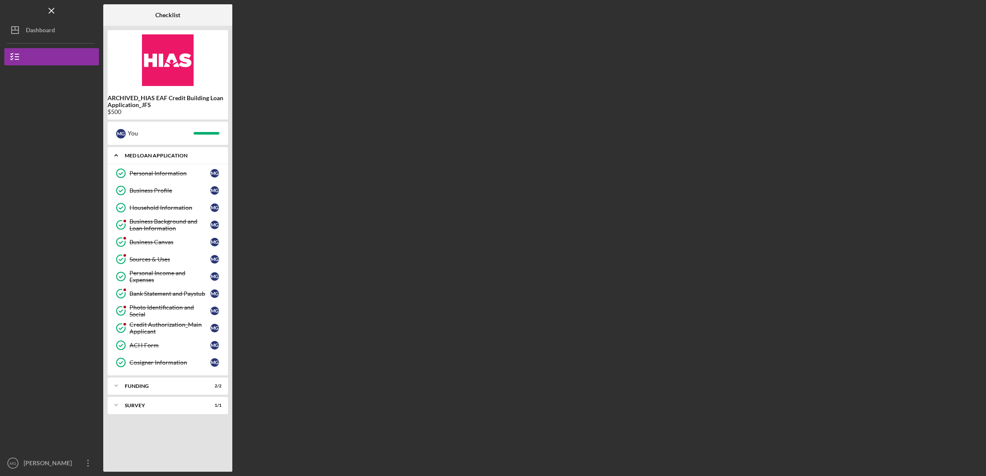
click at [155, 155] on div "MED Loan Application" at bounding box center [171, 155] width 92 height 5
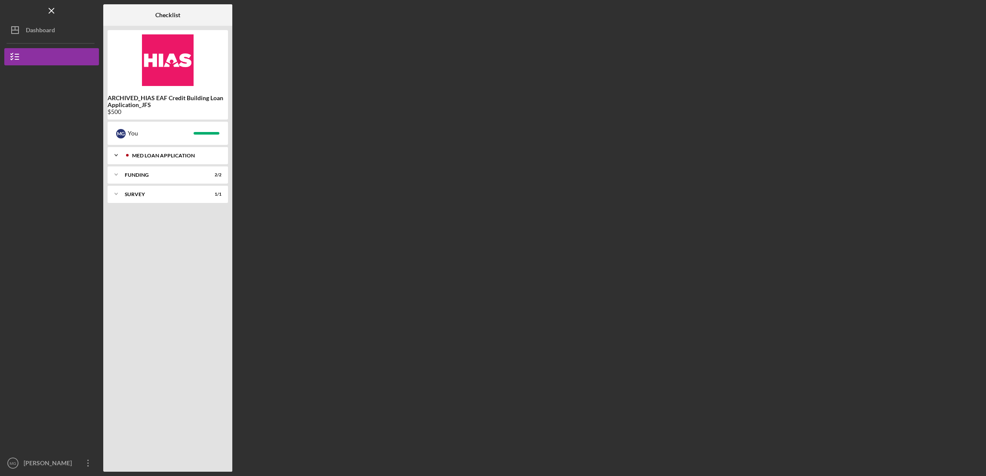
click at [163, 157] on div "MED Loan Application" at bounding box center [174, 155] width 85 height 5
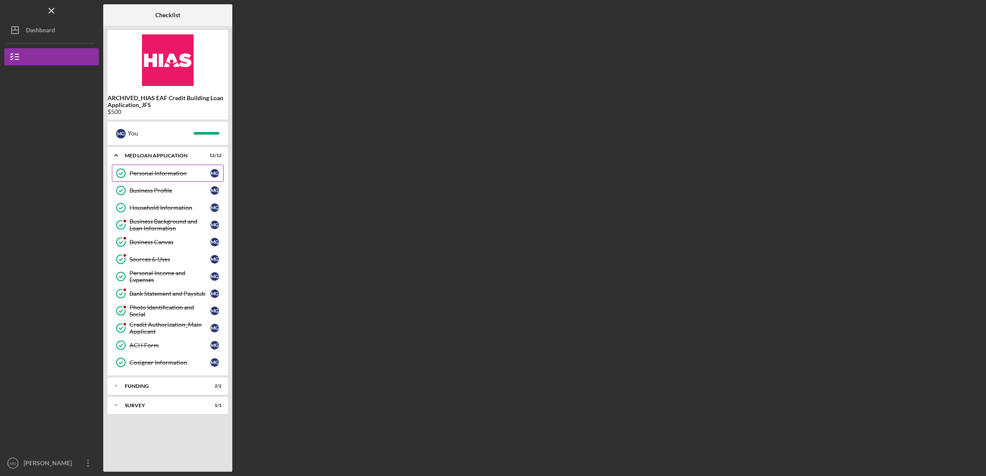
click at [153, 172] on div "Personal Information" at bounding box center [169, 173] width 81 height 7
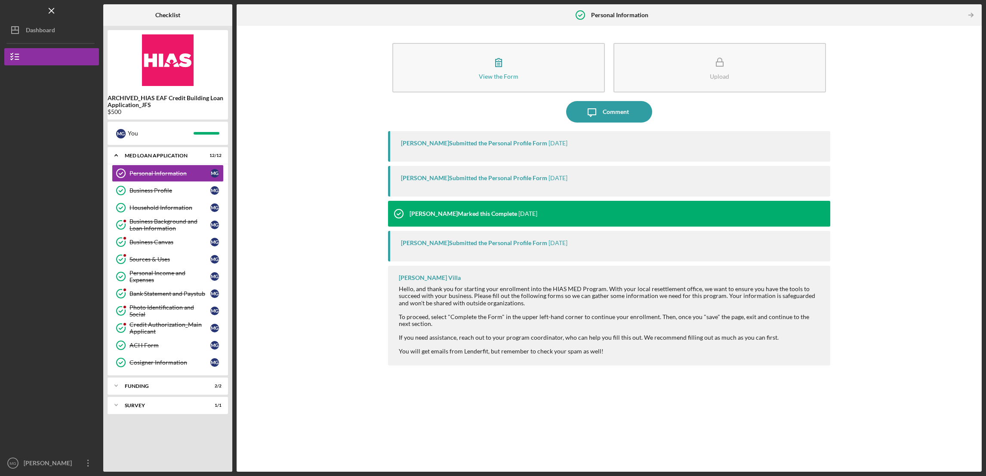
click at [456, 142] on div "[PERSON_NAME] Submitted the Personal Profile Form" at bounding box center [474, 143] width 146 height 7
click at [142, 348] on div "ACH Form" at bounding box center [169, 345] width 81 height 7
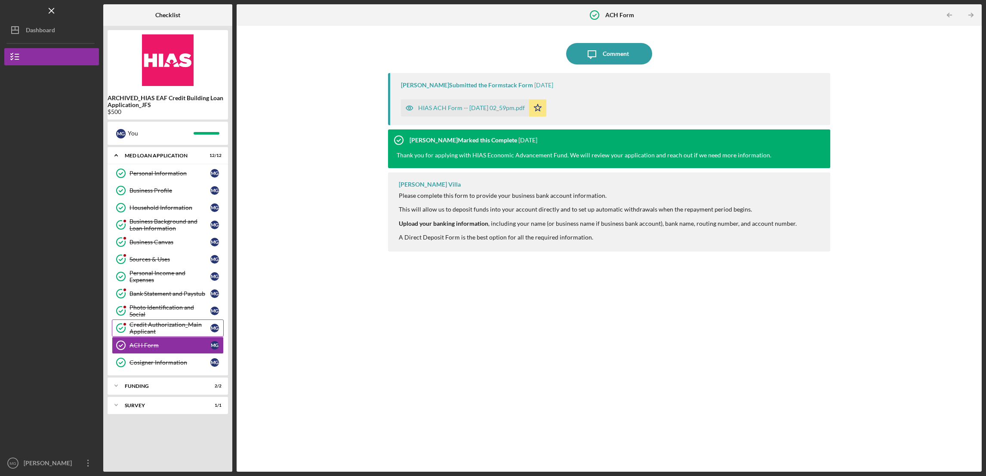
click at [146, 332] on div "Credit Authorization_Main Applicant" at bounding box center [169, 328] width 81 height 14
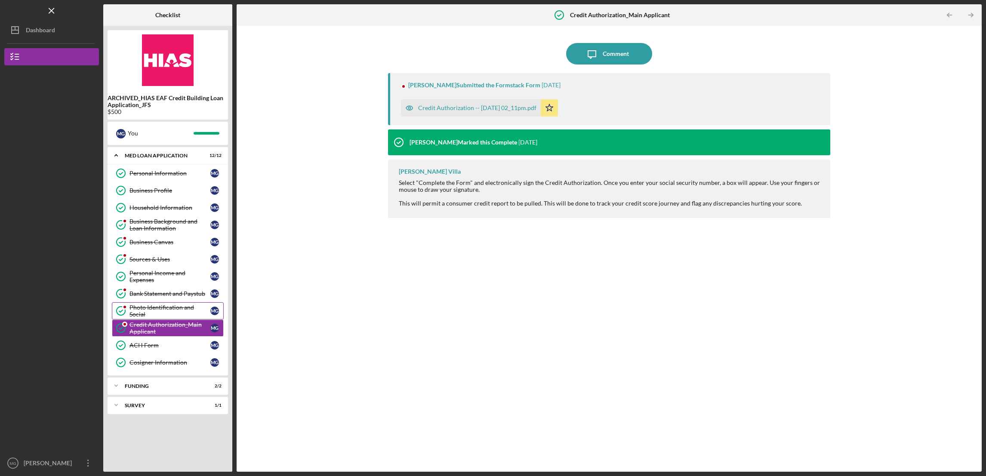
click at [145, 311] on div "Photo Identification and Social" at bounding box center [169, 311] width 81 height 14
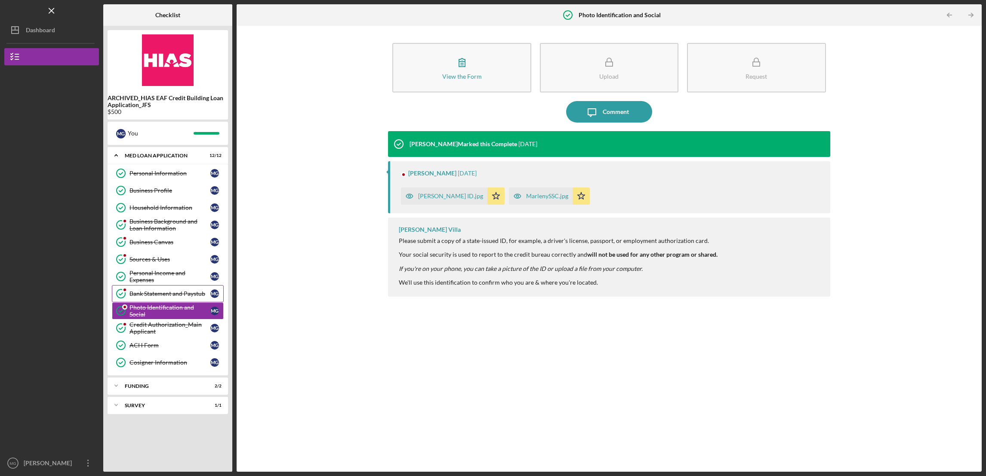
click at [145, 299] on link "Bank Statement and Paystub Bank Statement and Paystub M G" at bounding box center [168, 293] width 112 height 17
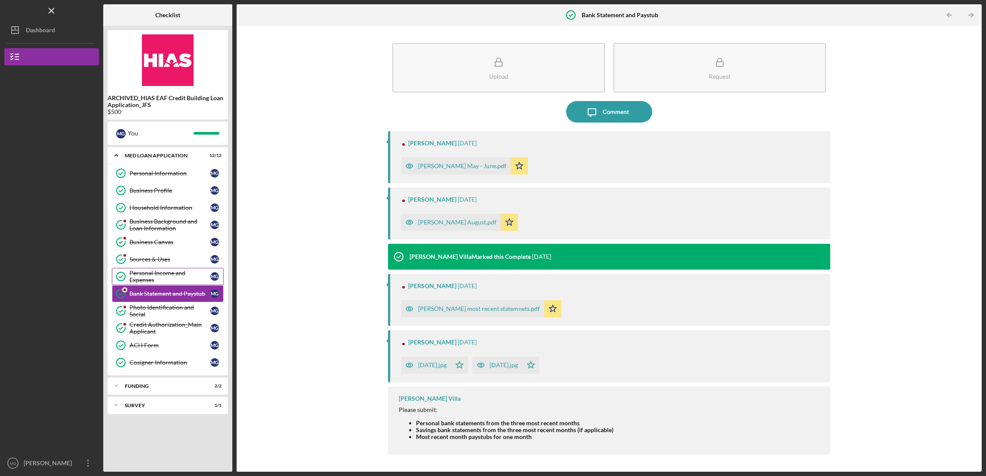
click at [145, 273] on link "Personal Income and Expenses Personal Income and Expenses M G" at bounding box center [168, 276] width 112 height 17
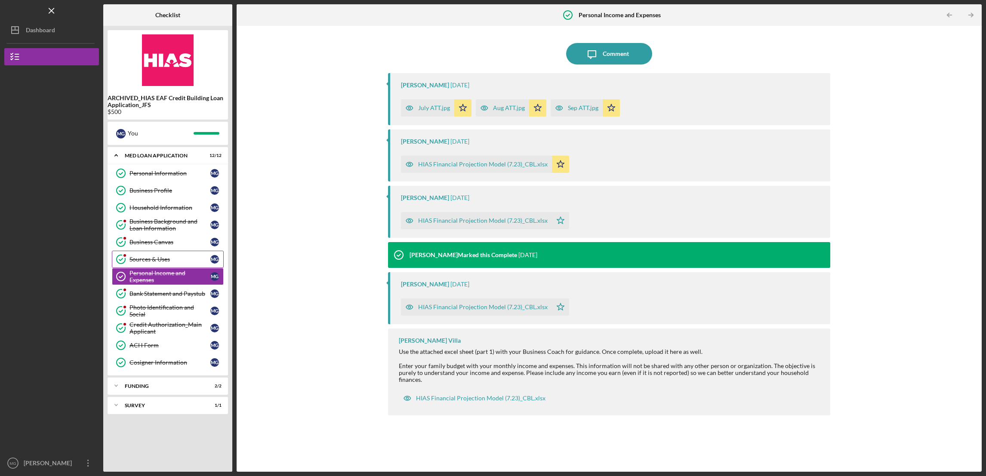
click at [145, 262] on div "Sources & Uses" at bounding box center [169, 259] width 81 height 7
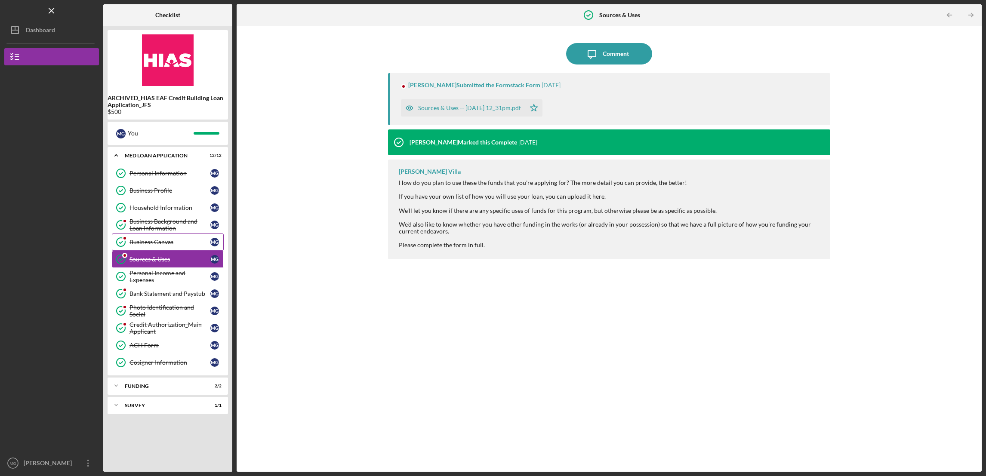
click at [141, 242] on div "Business Canvas" at bounding box center [169, 242] width 81 height 7
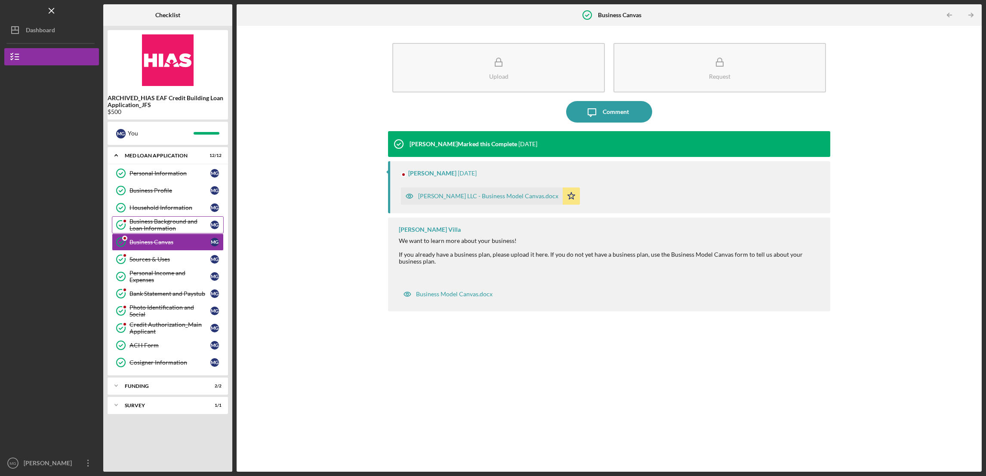
click at [144, 227] on div "Business Background and Loan Information" at bounding box center [169, 225] width 81 height 14
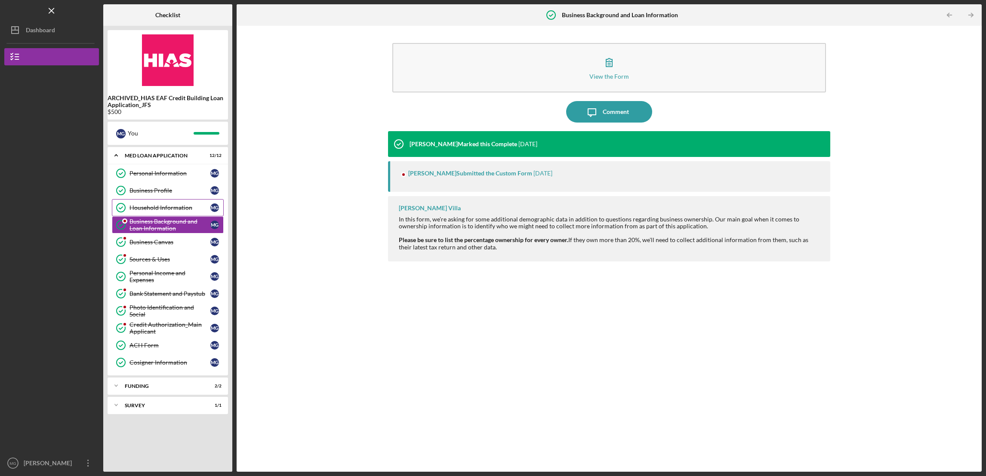
click at [145, 210] on div "Household Information" at bounding box center [169, 207] width 81 height 7
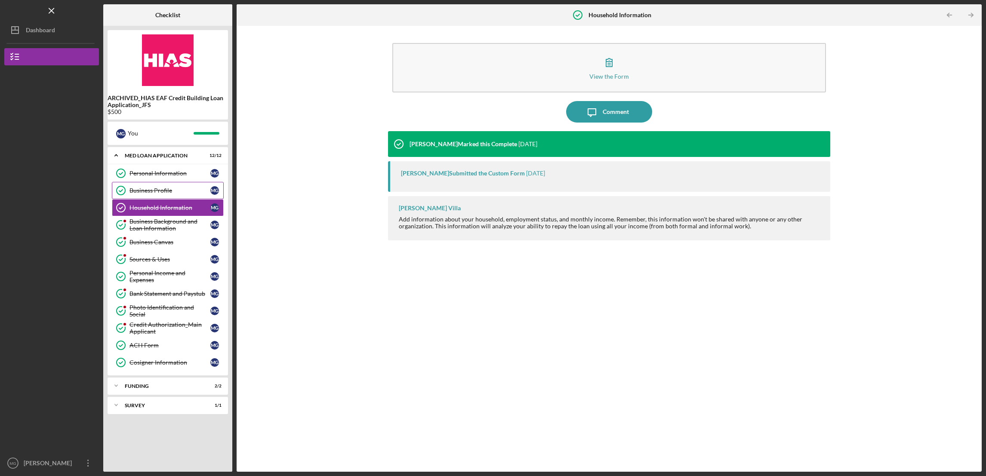
click at [142, 185] on link "Business Profile Business Profile M G" at bounding box center [168, 190] width 112 height 17
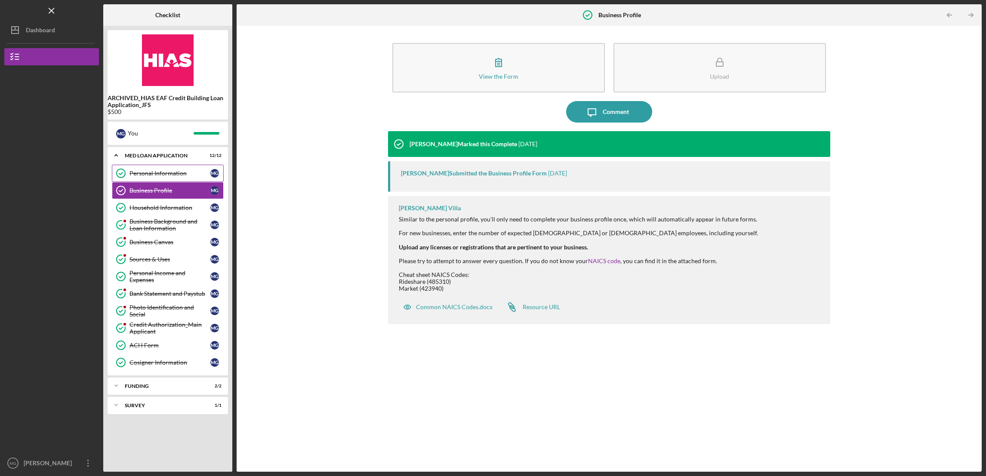
click at [148, 173] on div "Personal Information" at bounding box center [169, 173] width 81 height 7
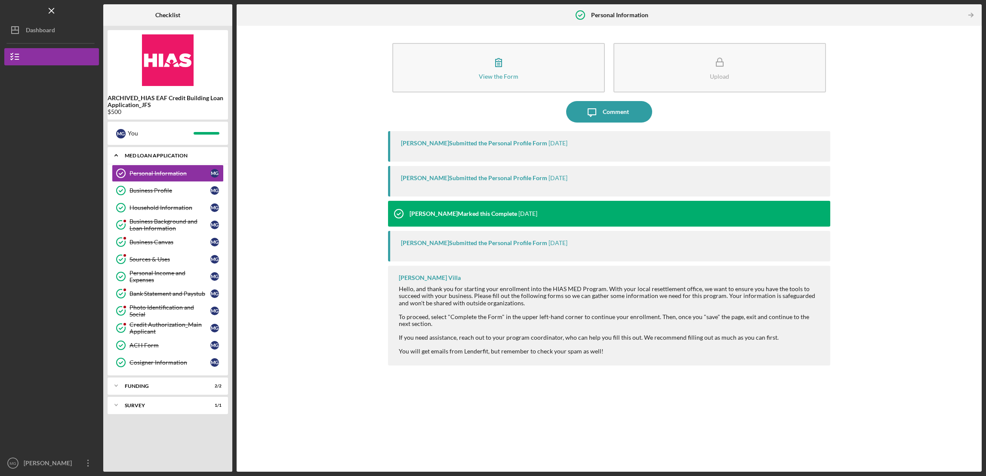
click at [148, 156] on div "MED Loan Application" at bounding box center [171, 155] width 92 height 5
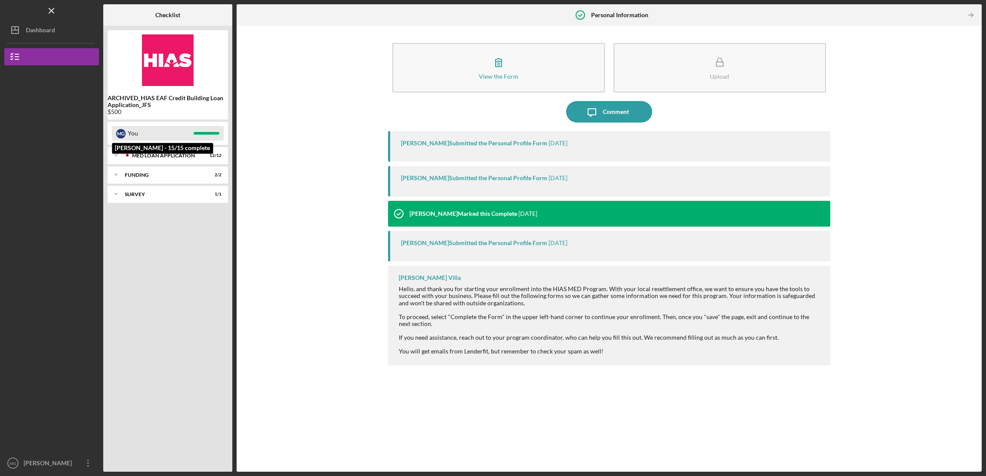
click at [123, 136] on div "M G" at bounding box center [120, 133] width 9 height 9
click at [120, 131] on div "M G" at bounding box center [120, 133] width 9 height 9
click at [148, 156] on div "MED Loan Application" at bounding box center [174, 155] width 85 height 5
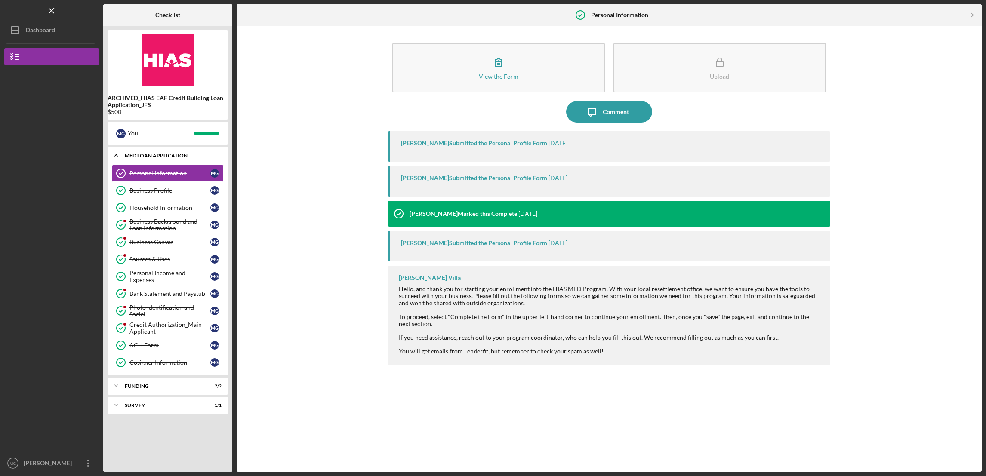
click at [148, 156] on div "MED Loan Application" at bounding box center [171, 155] width 92 height 5
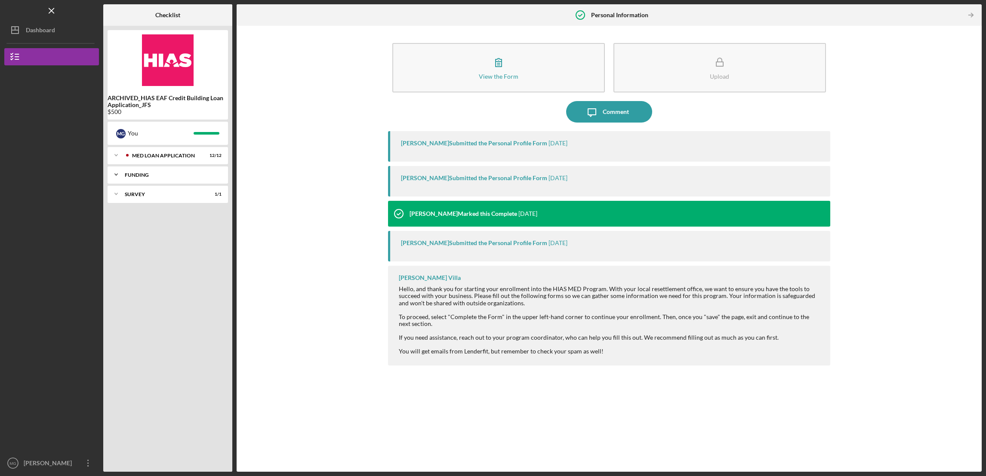
click at [145, 176] on div "Funding" at bounding box center [171, 174] width 92 height 5
click at [148, 194] on div "Vehicle Purchase" at bounding box center [169, 192] width 81 height 7
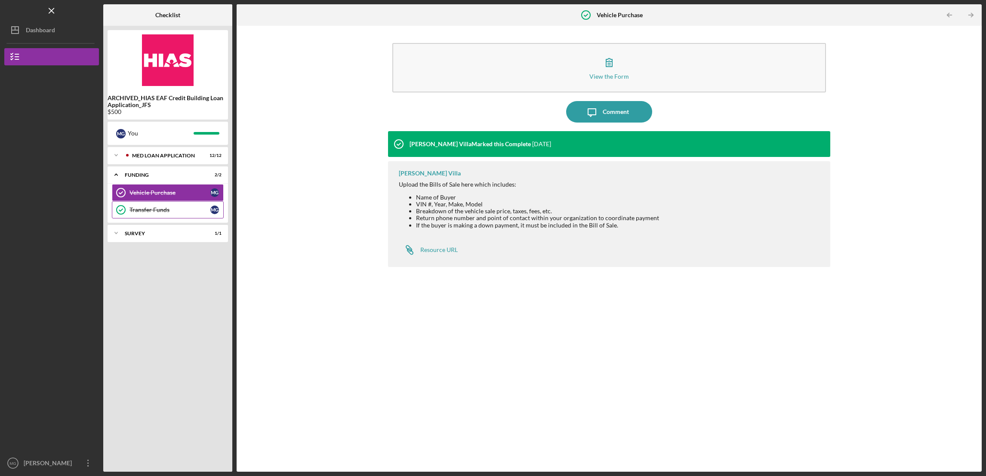
click at [143, 206] on div "Transfer Funds" at bounding box center [169, 209] width 81 height 7
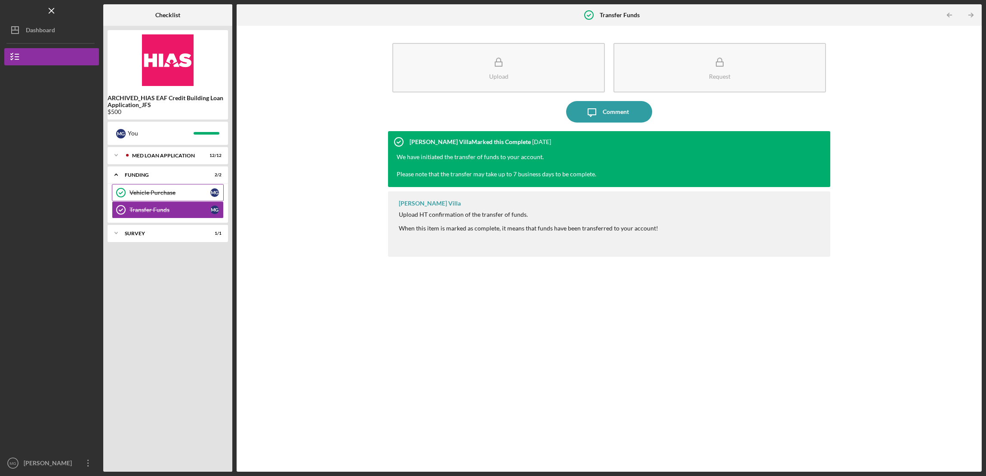
click at [154, 191] on div "Vehicle Purchase" at bounding box center [169, 192] width 81 height 7
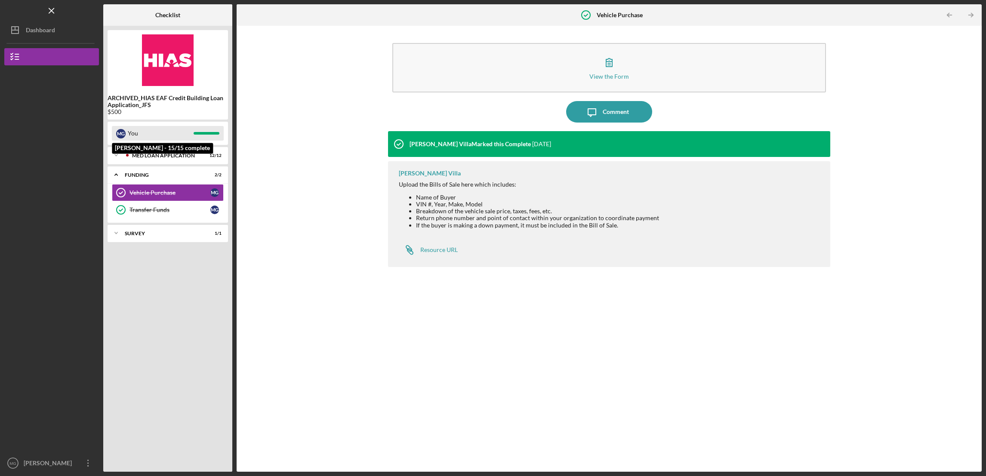
click at [122, 132] on div "M G" at bounding box center [120, 133] width 9 height 9
click at [148, 98] on b "ARCHIVED_HIAS EAF Credit Building Loan Application_JFS" at bounding box center [168, 102] width 120 height 14
drag, startPoint x: 179, startPoint y: 15, endPoint x: 143, endPoint y: 15, distance: 35.3
click at [143, 15] on div "Checklist" at bounding box center [167, 15] width 129 height 22
click at [380, 62] on div "View the Form Form Icon/Message Comment [PERSON_NAME] Villa Marked this Complet…" at bounding box center [609, 248] width 736 height 437
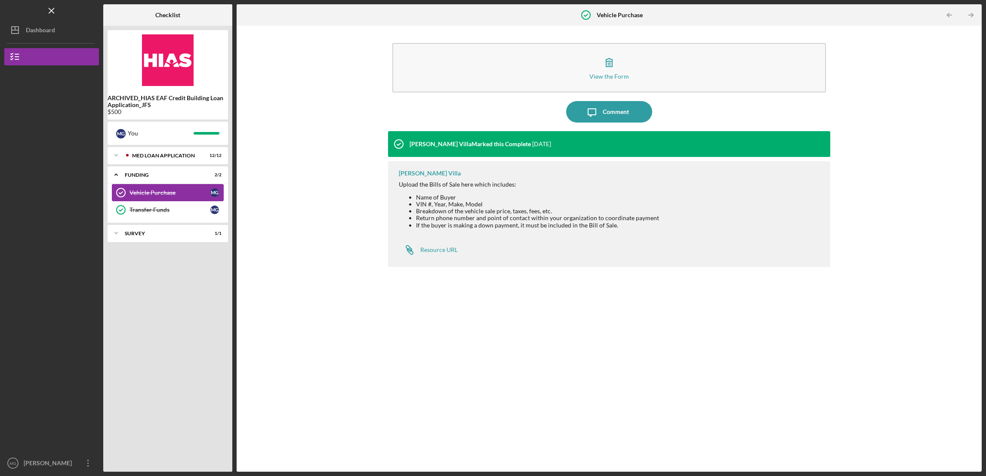
click at [140, 189] on div "Vehicle Purchase" at bounding box center [169, 192] width 81 height 7
click at [115, 174] on icon "Icon/Expander" at bounding box center [116, 174] width 17 height 17
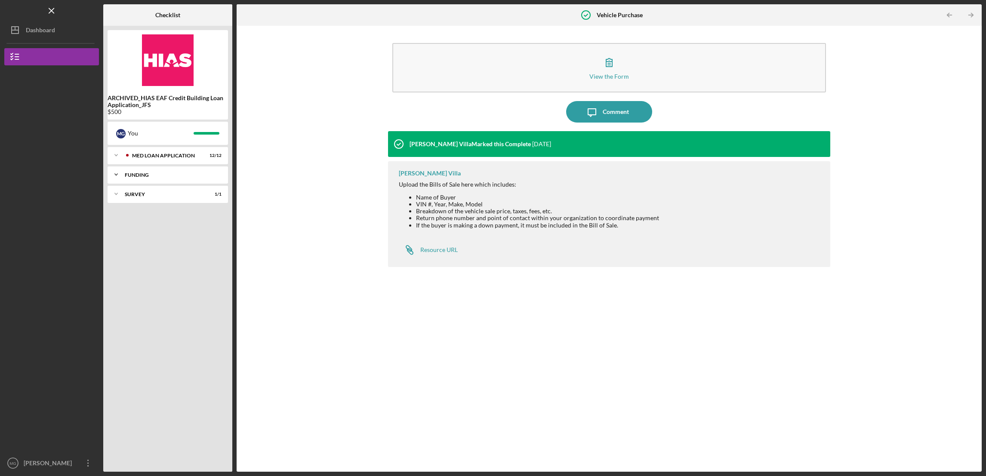
click at [115, 174] on polyline at bounding box center [116, 175] width 3 height 2
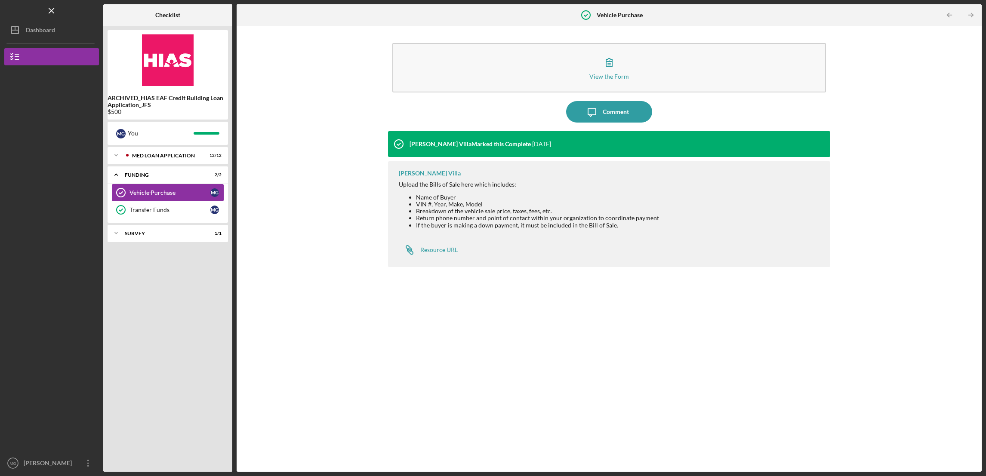
click at [142, 191] on div "Vehicle Purchase" at bounding box center [169, 192] width 81 height 7
click at [152, 211] on div "Transfer Funds" at bounding box center [169, 209] width 81 height 7
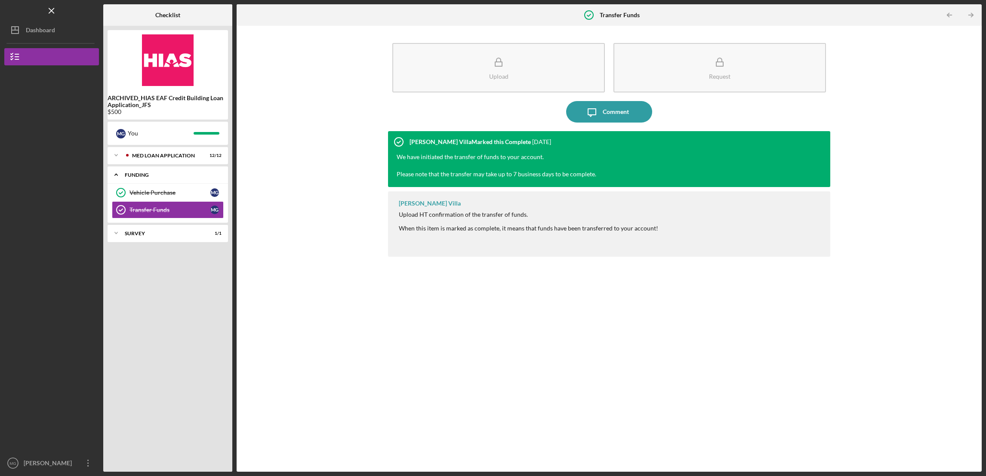
click at [116, 173] on icon "Icon/Expander" at bounding box center [116, 174] width 17 height 17
click at [43, 29] on div "Dashboard" at bounding box center [40, 31] width 29 height 19
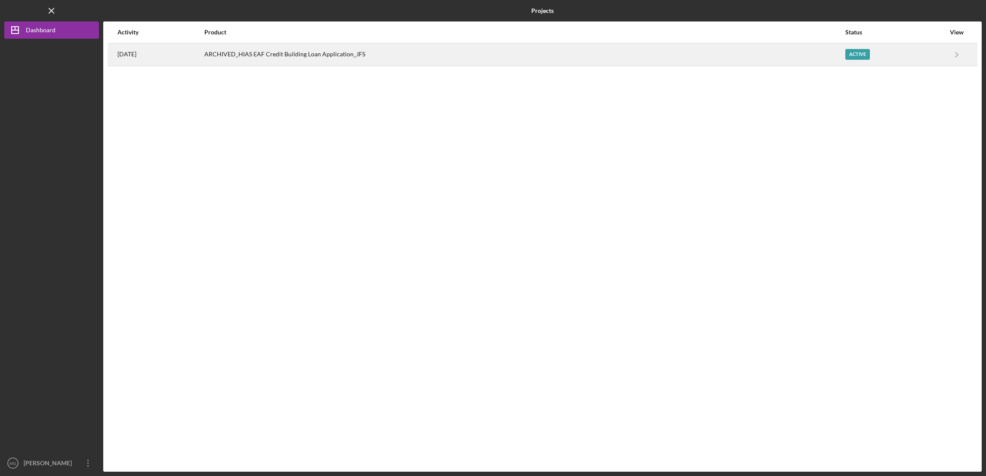
click at [288, 53] on div "ARCHIVED_HIAS EAF Credit Building Loan Application_JFS" at bounding box center [524, 55] width 640 height 22
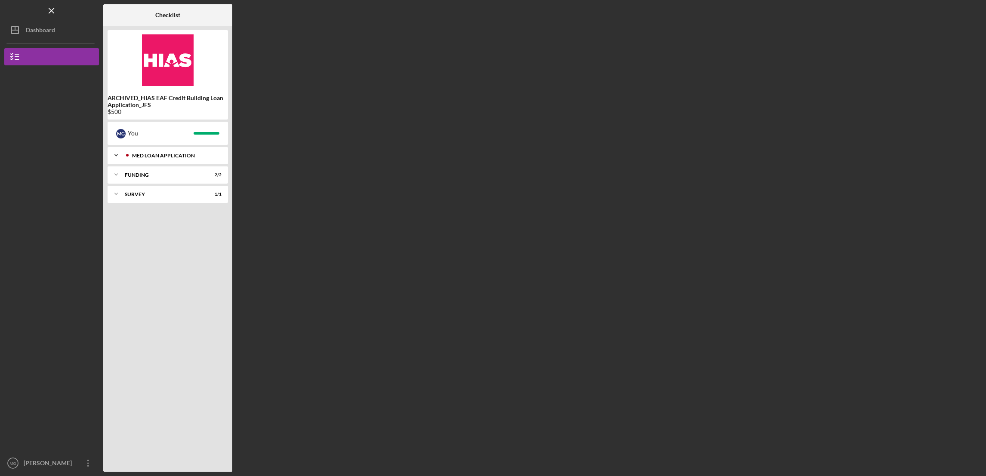
click at [148, 156] on div "MED Loan Application" at bounding box center [174, 155] width 85 height 5
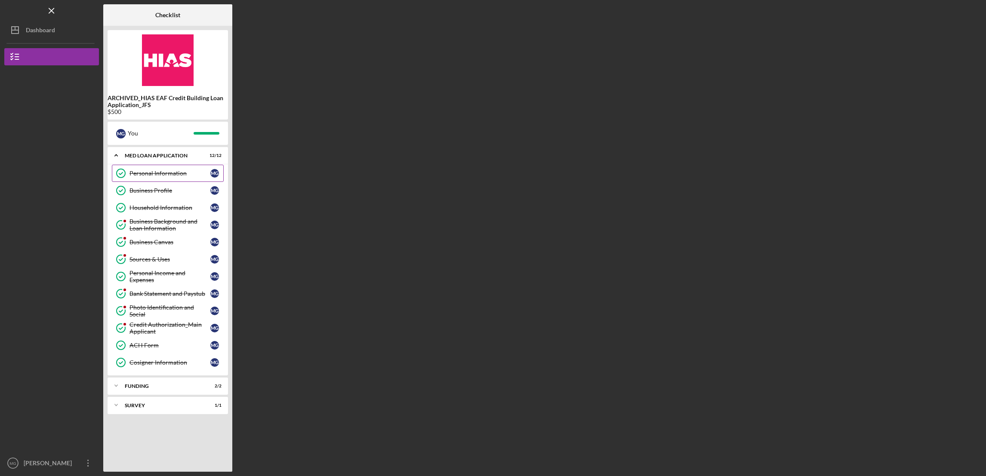
click at [156, 172] on div "Personal Information" at bounding box center [169, 173] width 81 height 7
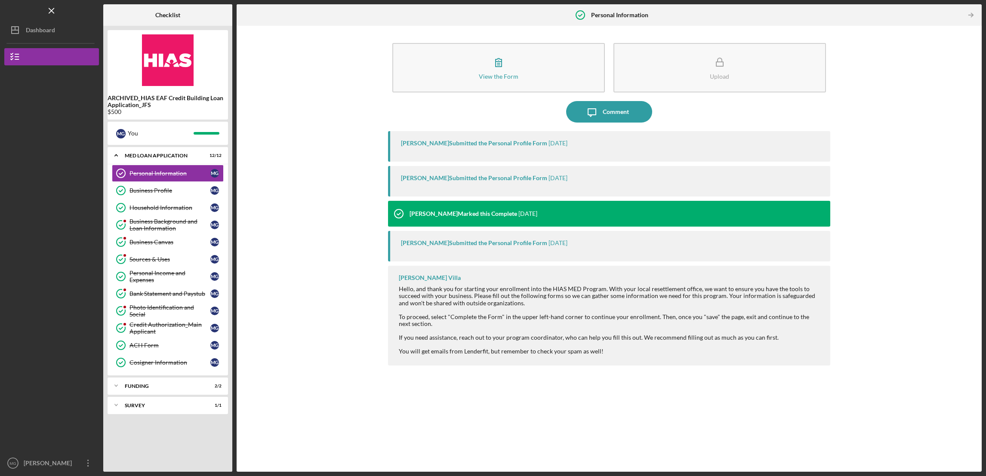
click at [600, 18] on div "Personal Information Personal Information" at bounding box center [608, 15] width 79 height 22
click at [45, 32] on div "Dashboard" at bounding box center [40, 31] width 29 height 19
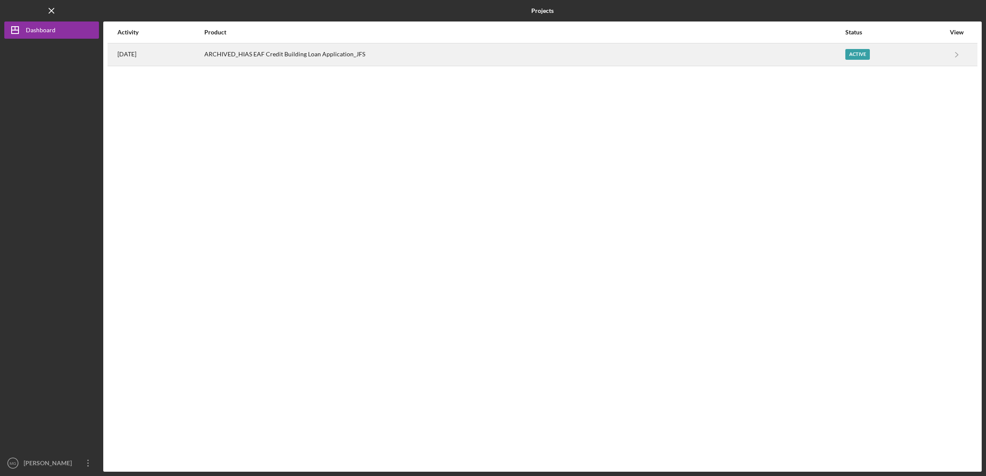
click at [130, 56] on time "[DATE]" at bounding box center [126, 54] width 19 height 7
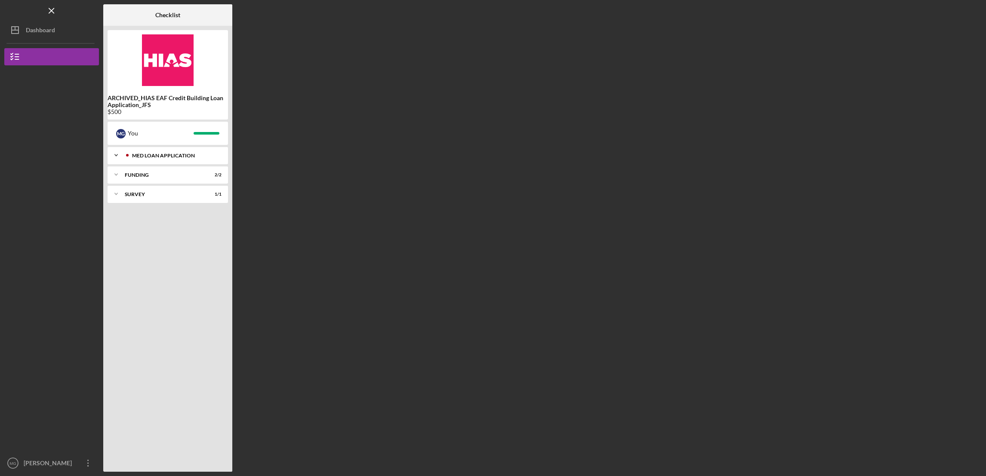
click at [165, 157] on div "MED Loan Application" at bounding box center [174, 155] width 85 height 5
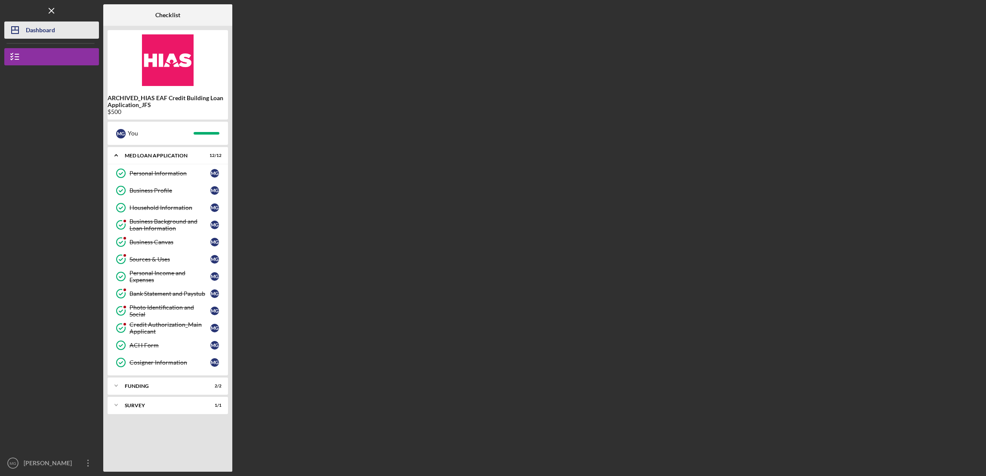
click at [26, 34] on div "Dashboard" at bounding box center [40, 31] width 29 height 19
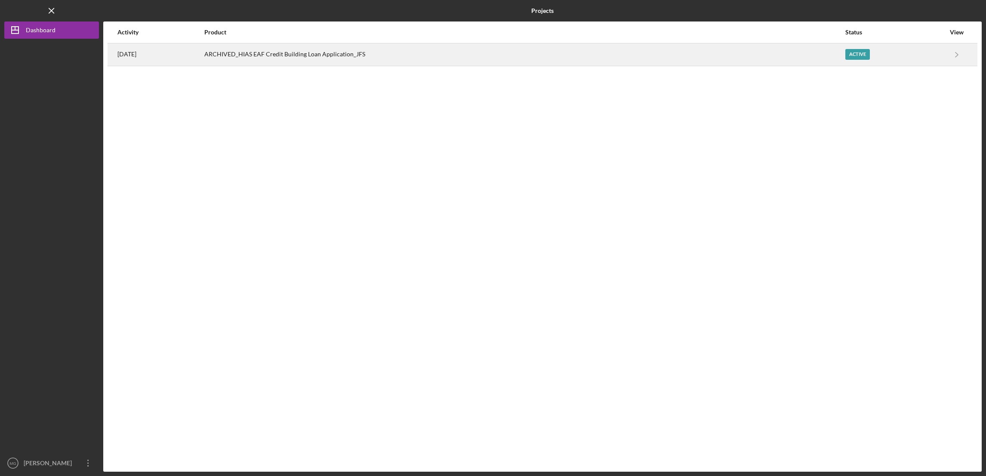
click at [299, 55] on div "ARCHIVED_HIAS EAF Credit Building Loan Application_JFS" at bounding box center [524, 55] width 640 height 22
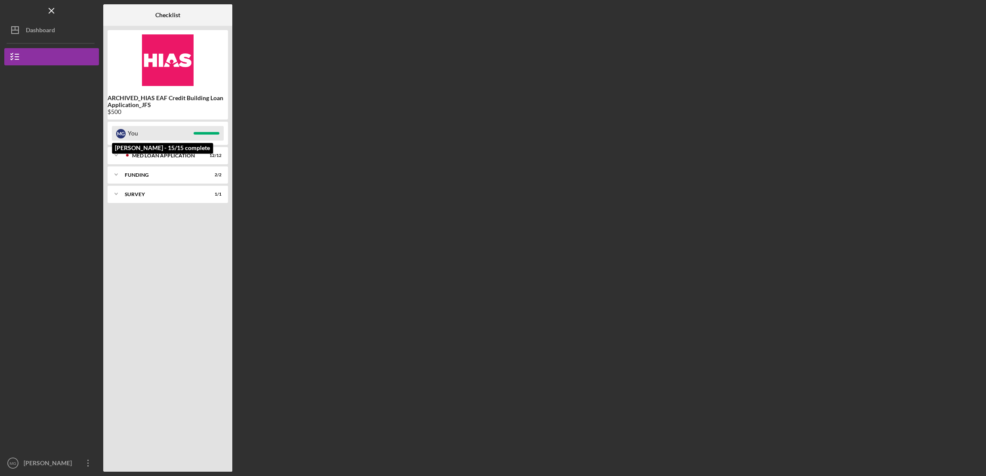
click at [128, 134] on div "You" at bounding box center [161, 133] width 66 height 15
click at [129, 152] on div "Icon/Expander MED Loan Application 12 / 12" at bounding box center [168, 155] width 120 height 17
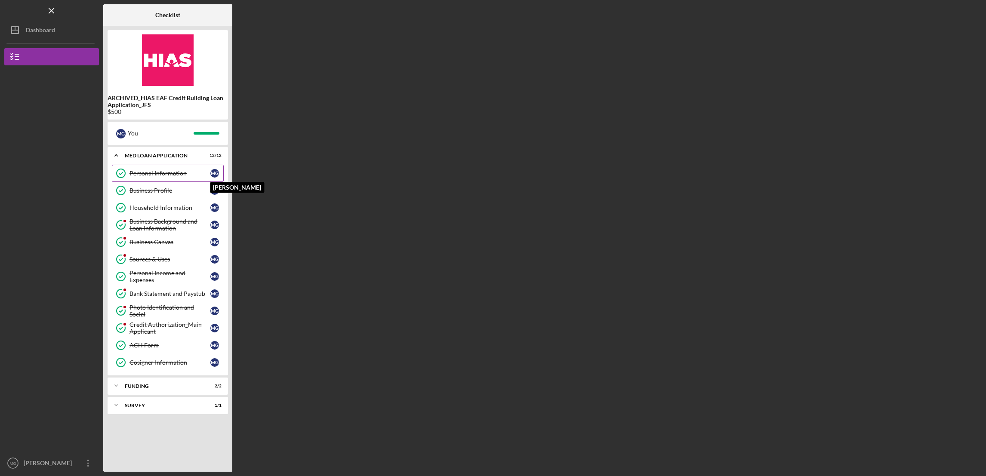
click at [215, 176] on div "M G" at bounding box center [214, 173] width 9 height 9
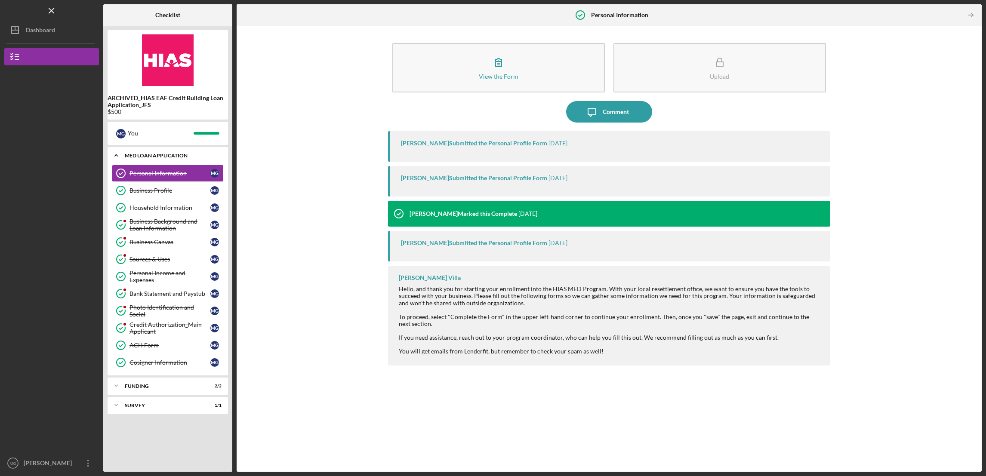
click at [153, 154] on div "MED Loan Application" at bounding box center [171, 155] width 92 height 5
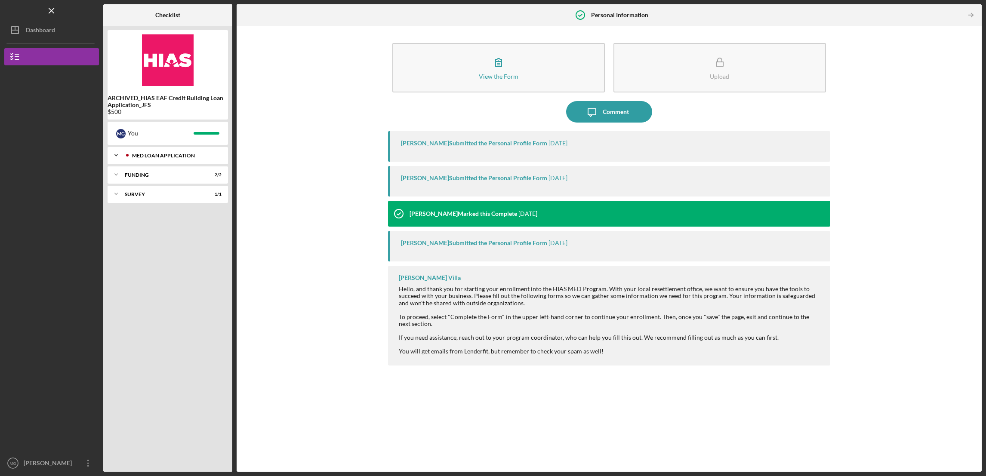
click at [153, 157] on div "MED Loan Application" at bounding box center [174, 155] width 85 height 5
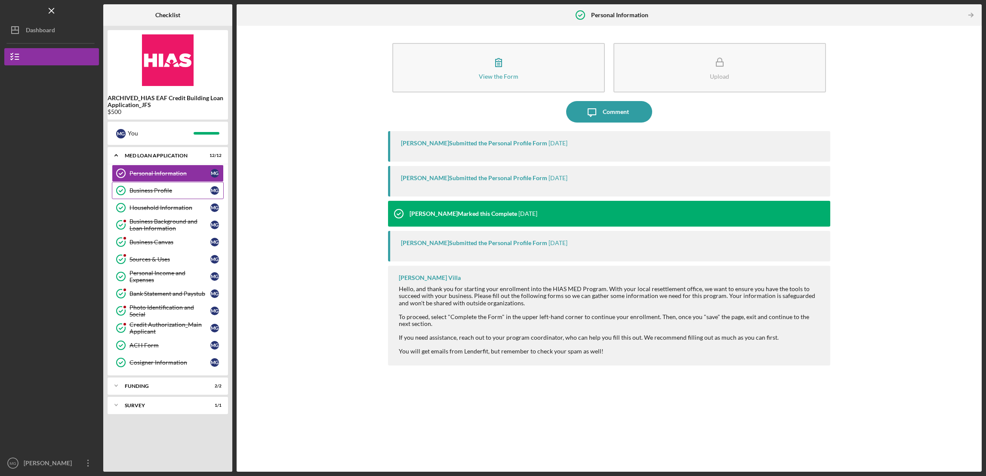
click at [137, 192] on div "Business Profile" at bounding box center [169, 190] width 81 height 7
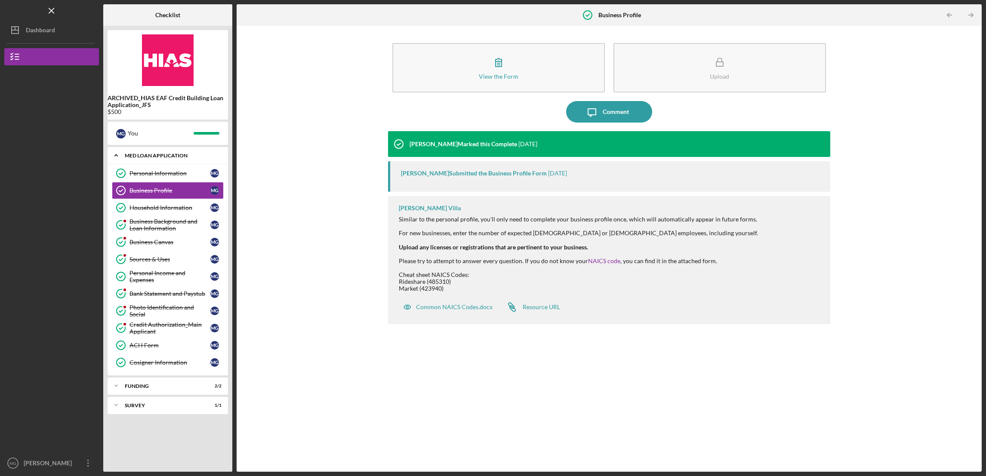
click at [158, 153] on div "MED Loan Application" at bounding box center [171, 155] width 92 height 5
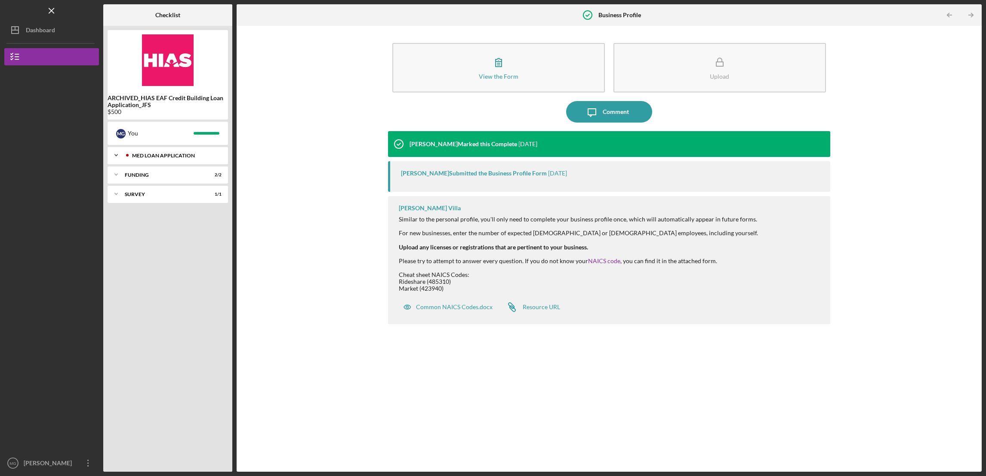
click at [158, 153] on div "MED Loan Application" at bounding box center [174, 155] width 85 height 5
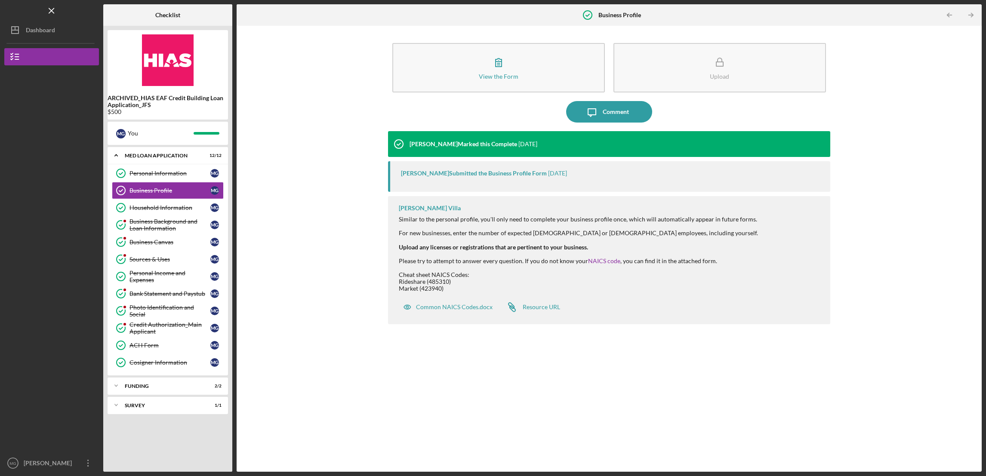
click at [132, 95] on b "ARCHIVED_HIAS EAF Credit Building Loan Application_JFS" at bounding box center [168, 102] width 120 height 14
click at [134, 154] on div "MED Loan Application" at bounding box center [171, 155] width 92 height 5
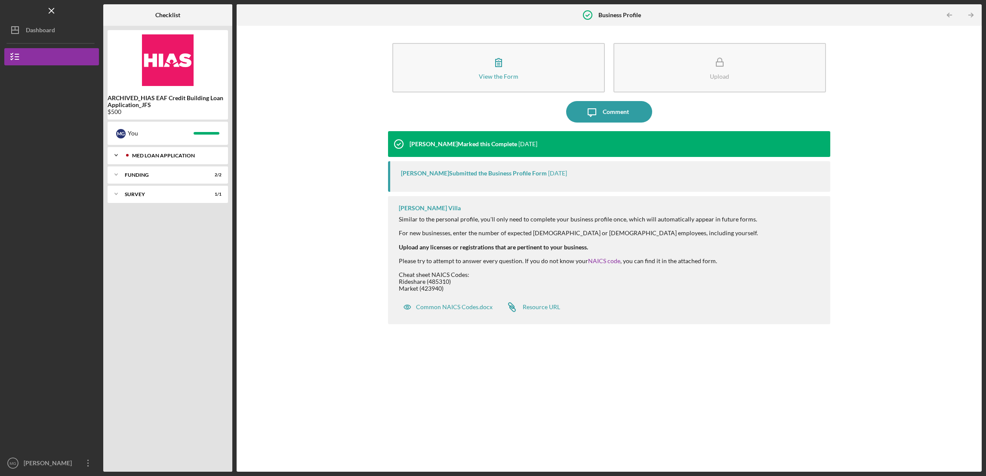
click at [142, 153] on div "MED Loan Application" at bounding box center [174, 155] width 85 height 5
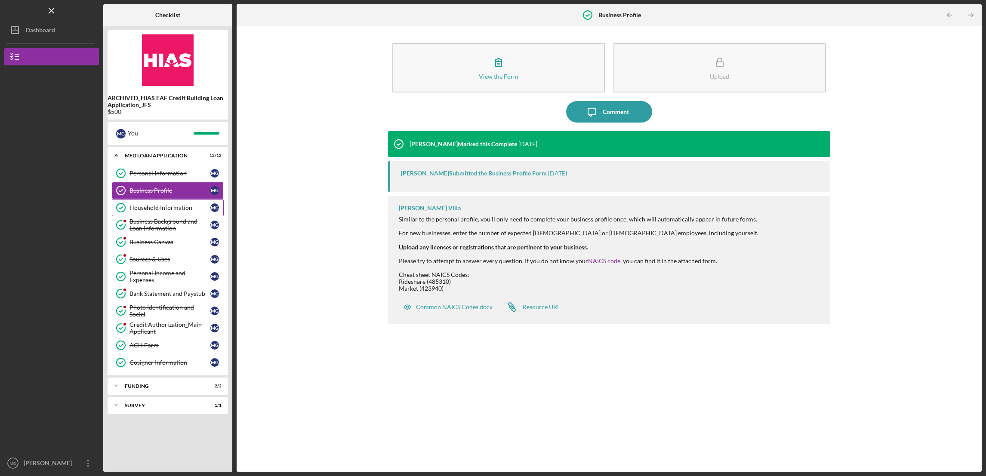
click at [142, 206] on div "Household Information" at bounding box center [169, 207] width 81 height 7
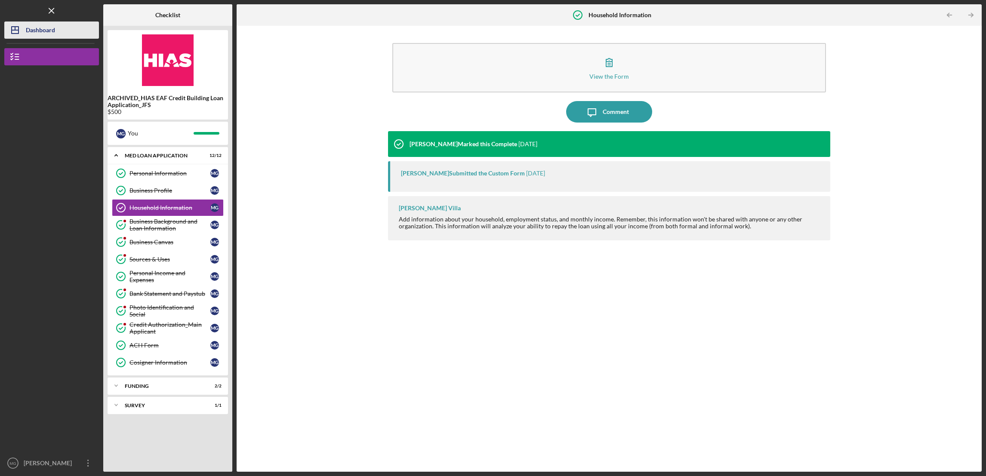
click at [48, 31] on div "Dashboard" at bounding box center [40, 31] width 29 height 19
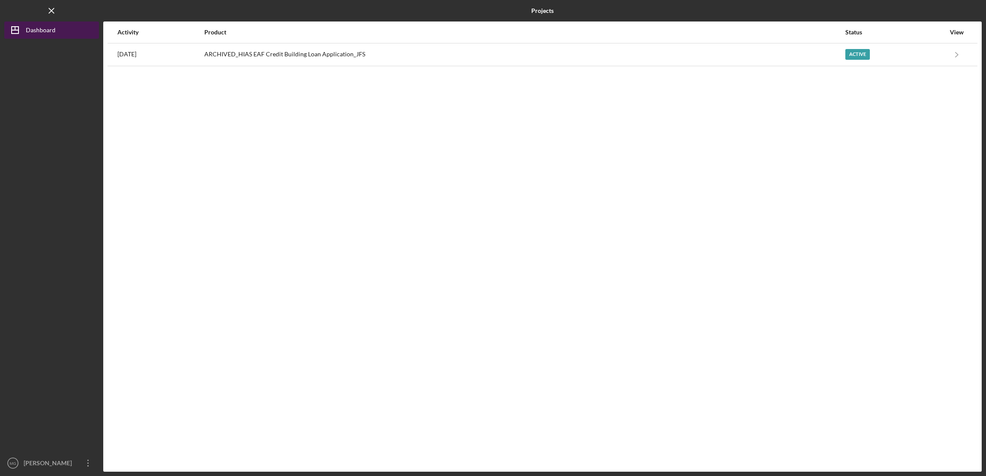
click at [48, 31] on div "Dashboard" at bounding box center [41, 31] width 30 height 19
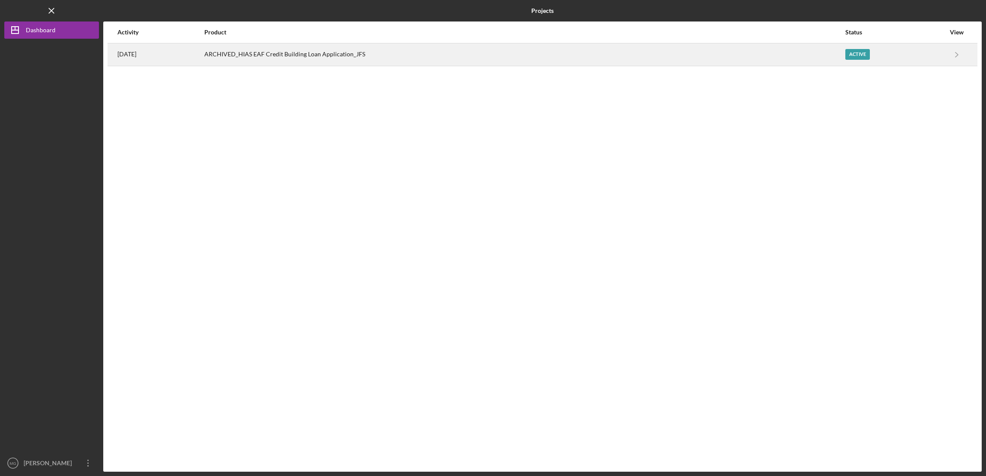
click at [291, 55] on div "ARCHIVED_HIAS EAF Credit Building Loan Application_JFS" at bounding box center [524, 55] width 640 height 22
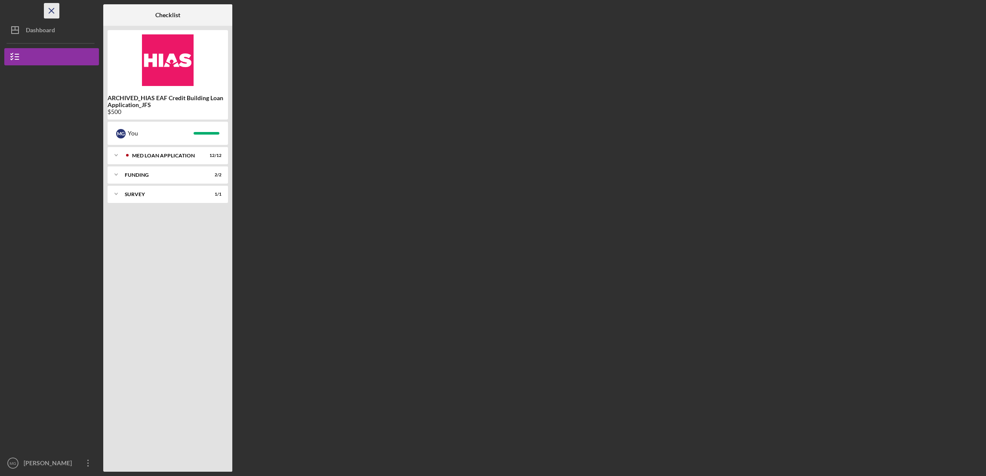
click at [50, 11] on line "button" at bounding box center [51, 10] width 5 height 5
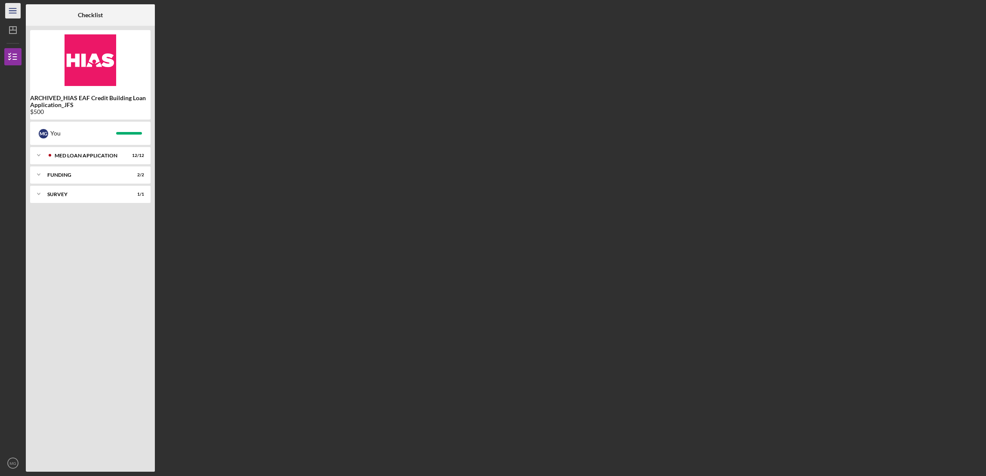
click at [17, 15] on icon "Icon/Menu" at bounding box center [12, 10] width 19 height 19
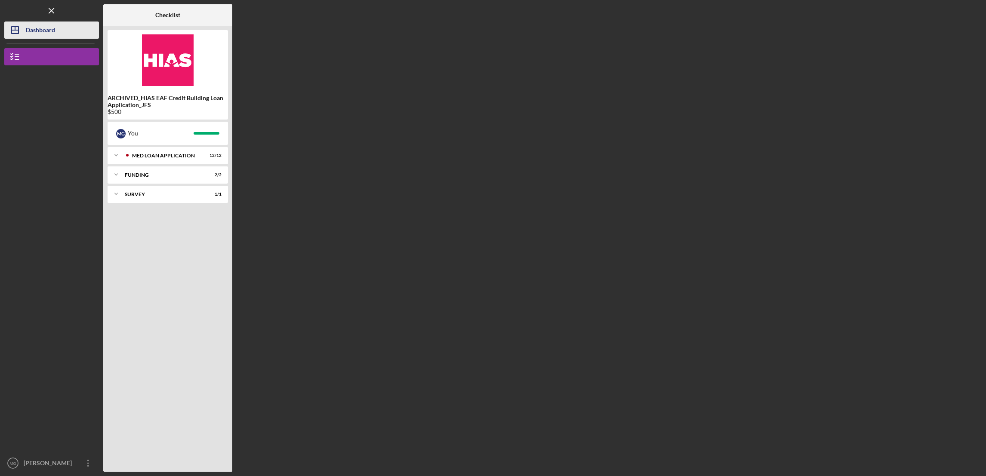
click at [43, 31] on div "Dashboard" at bounding box center [40, 31] width 29 height 19
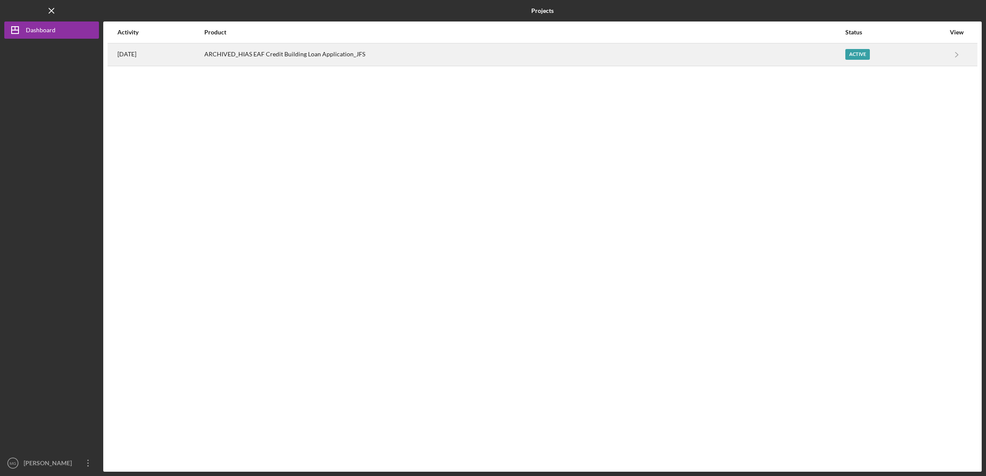
click at [360, 63] on div "ARCHIVED_HIAS EAF Credit Building Loan Application_JFS" at bounding box center [524, 55] width 640 height 22
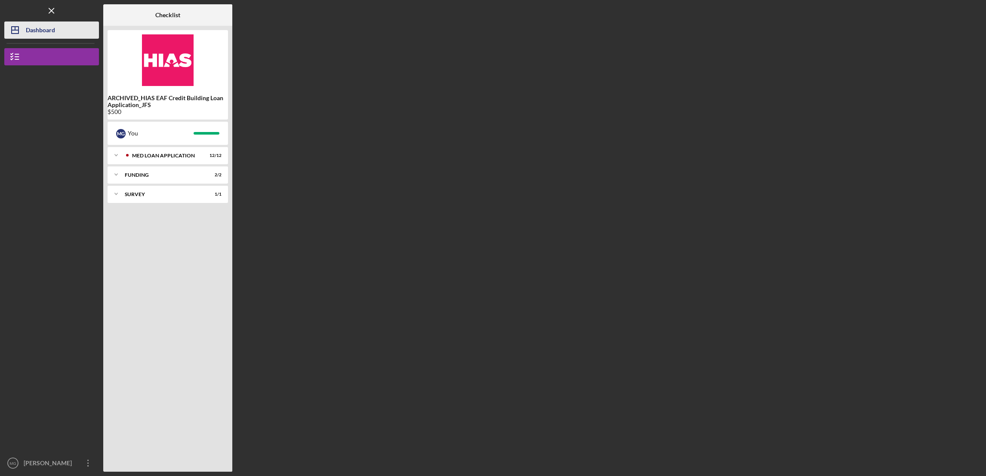
click at [27, 28] on div "Dashboard" at bounding box center [40, 31] width 29 height 19
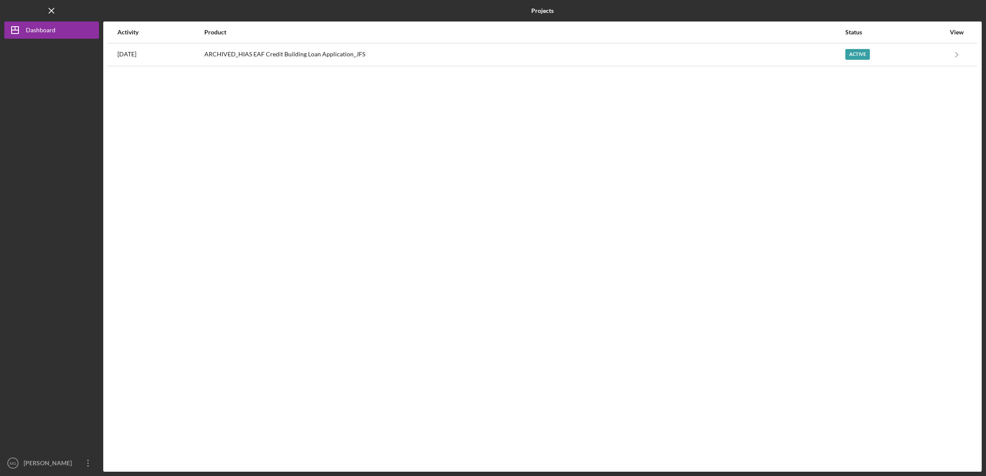
click at [856, 34] on div "Status" at bounding box center [895, 32] width 100 height 7
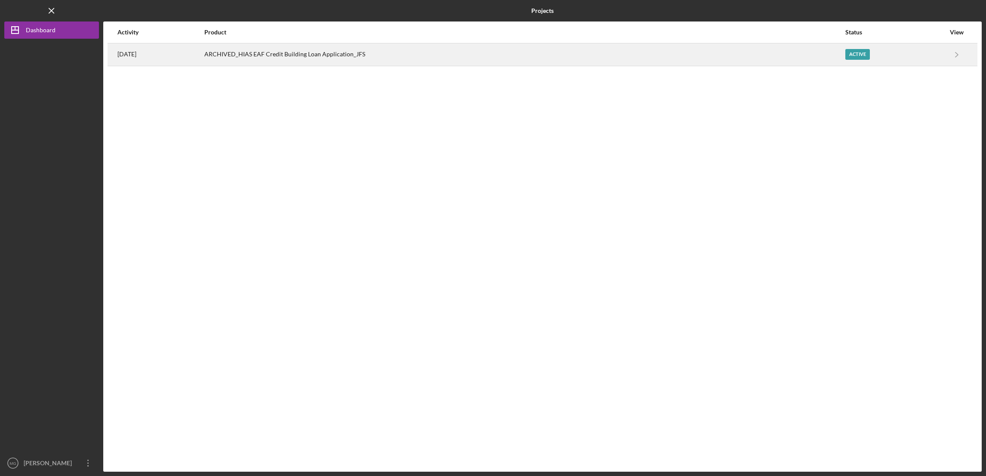
click at [860, 53] on div "Active" at bounding box center [857, 54] width 25 height 11
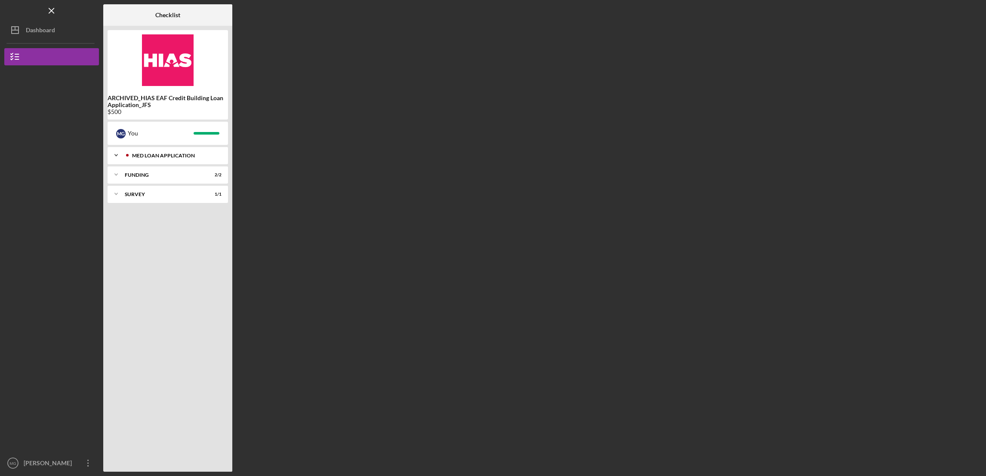
click at [157, 151] on div "Icon/Expander MED Loan Application 12 / 12" at bounding box center [168, 155] width 120 height 17
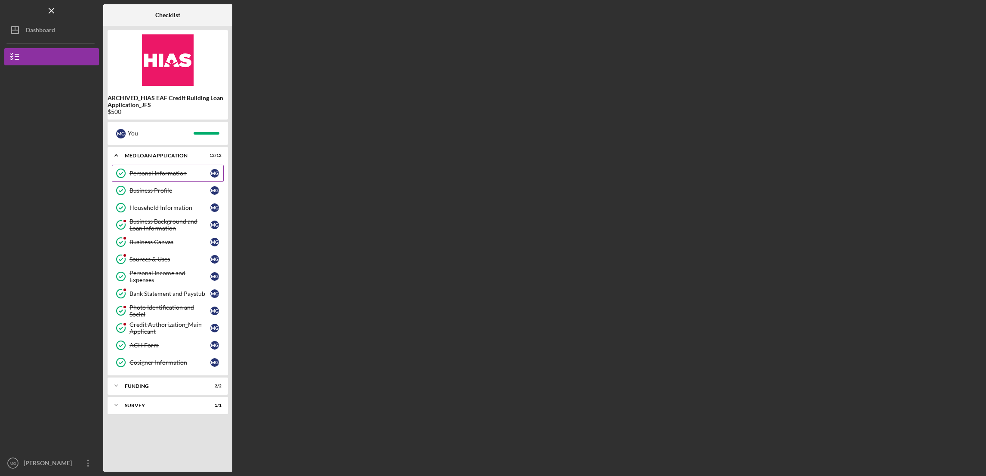
click at [183, 176] on div "Personal Information" at bounding box center [169, 173] width 81 height 7
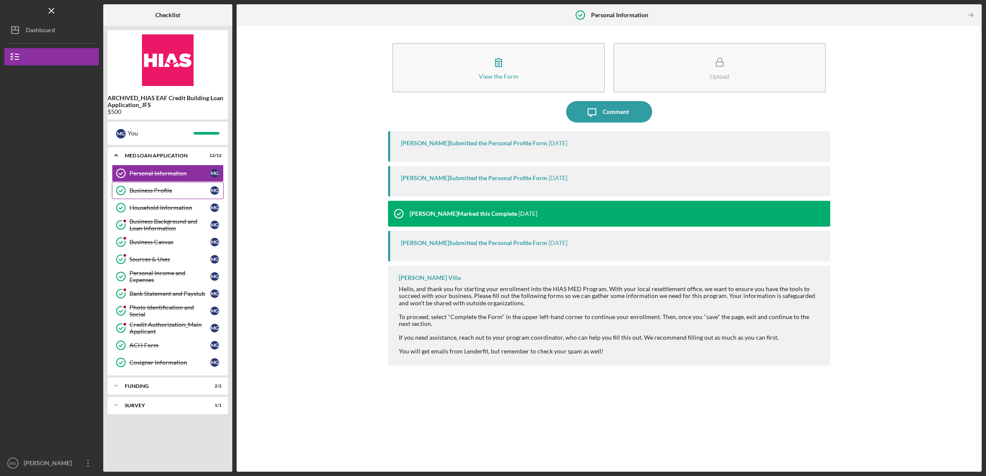
click at [174, 193] on div "Business Profile" at bounding box center [169, 190] width 81 height 7
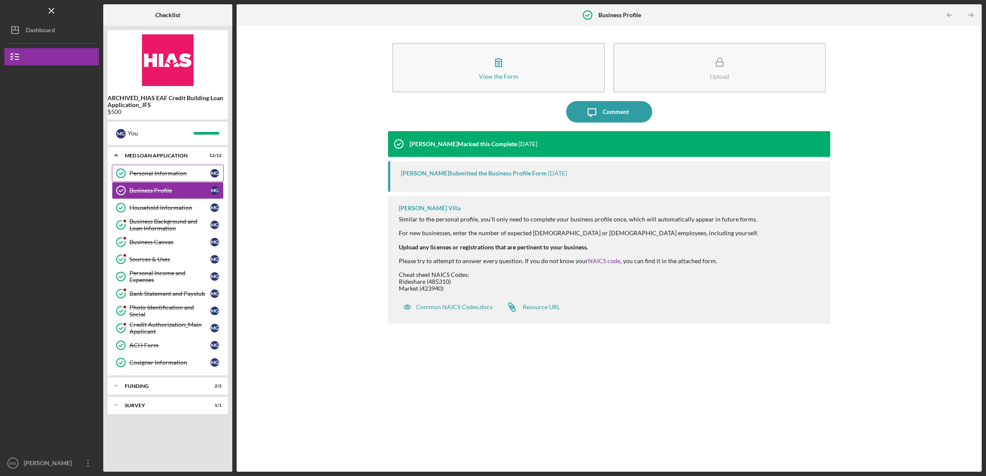
click at [182, 175] on div "Personal Information" at bounding box center [169, 173] width 81 height 7
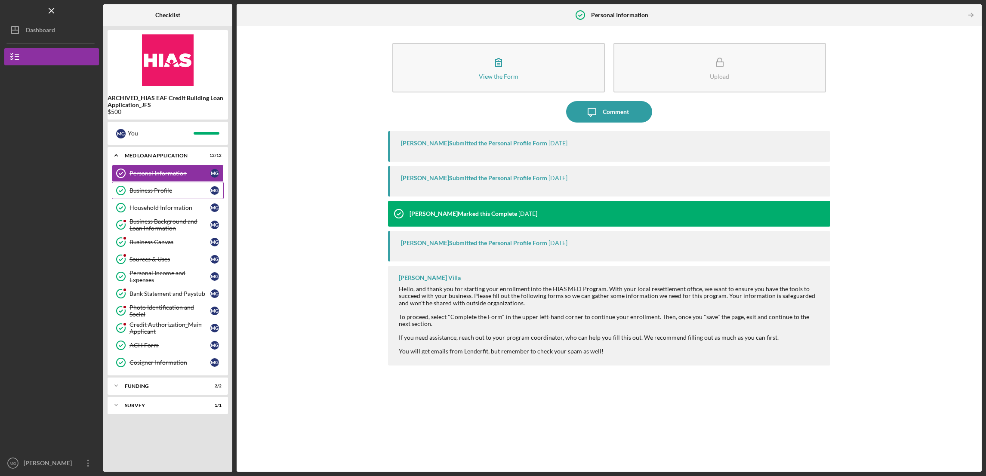
click at [169, 193] on div "Business Profile" at bounding box center [169, 190] width 81 height 7
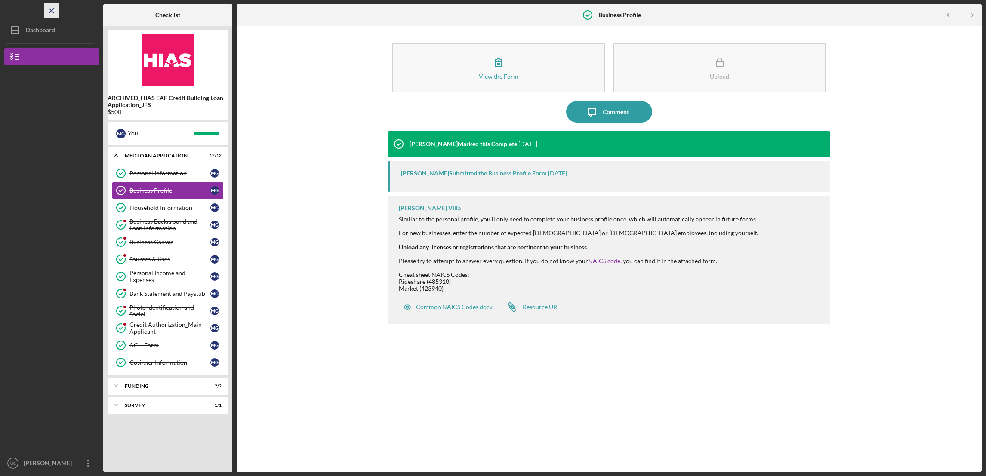
click at [53, 9] on icon "Icon/Menu Close" at bounding box center [51, 10] width 19 height 19
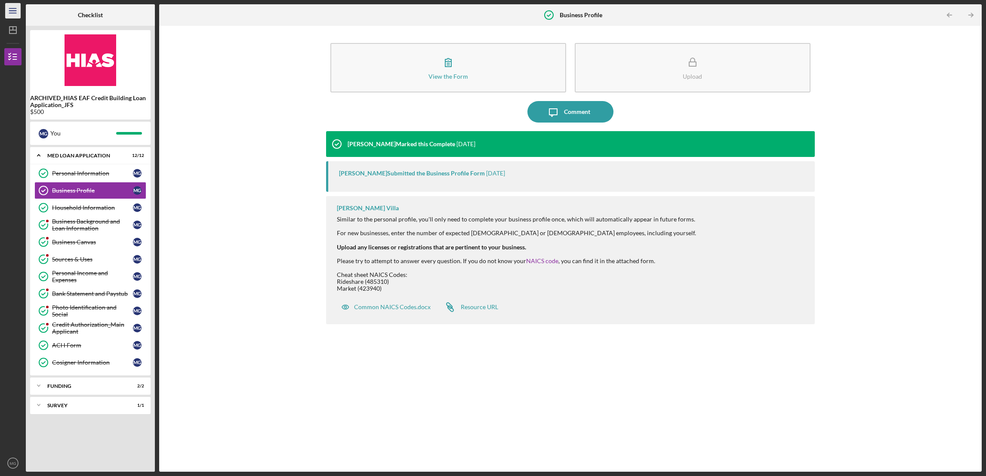
click at [16, 13] on icon "Icon/Menu" at bounding box center [12, 10] width 19 height 19
